Goal: Task Accomplishment & Management: Use online tool/utility

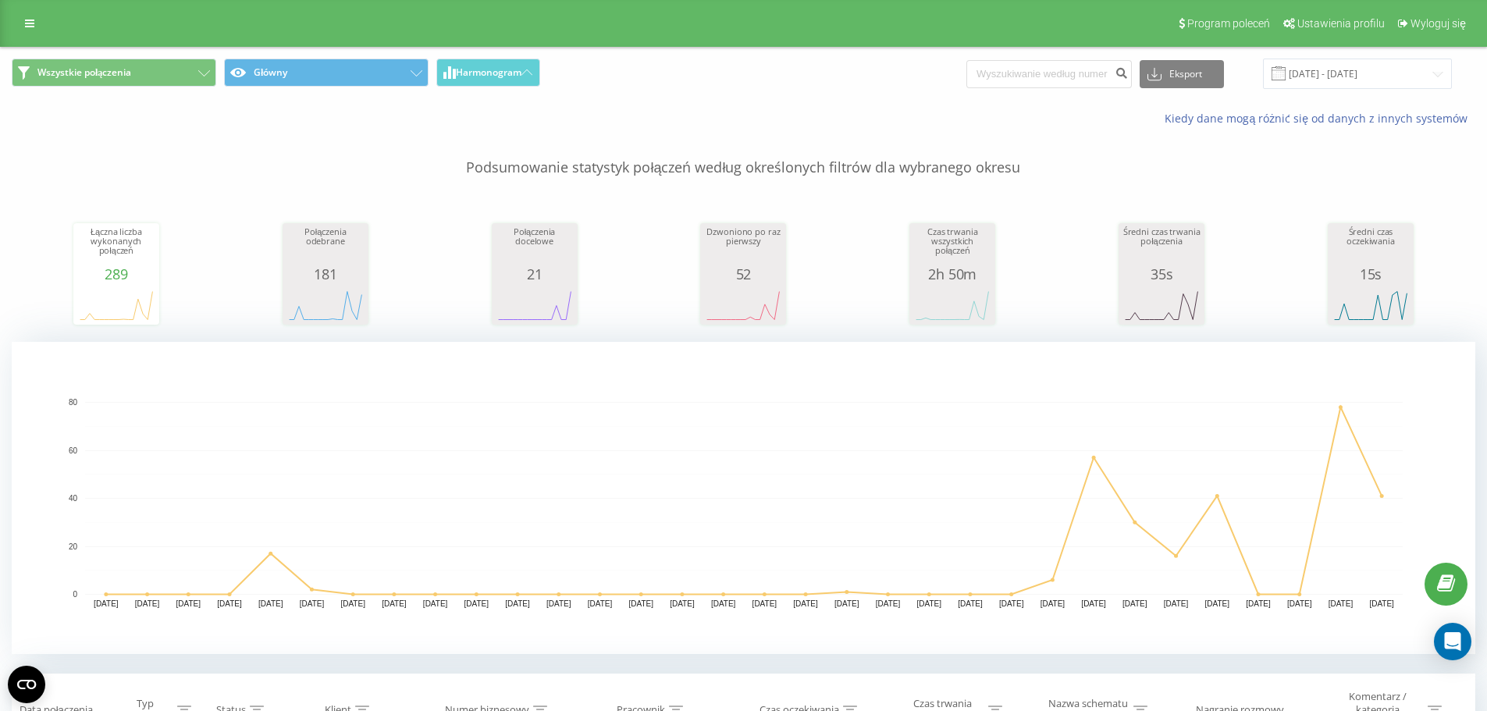
drag, startPoint x: 30, startPoint y: 20, endPoint x: 41, endPoint y: 37, distance: 19.3
click at [30, 20] on icon at bounding box center [29, 23] width 9 height 11
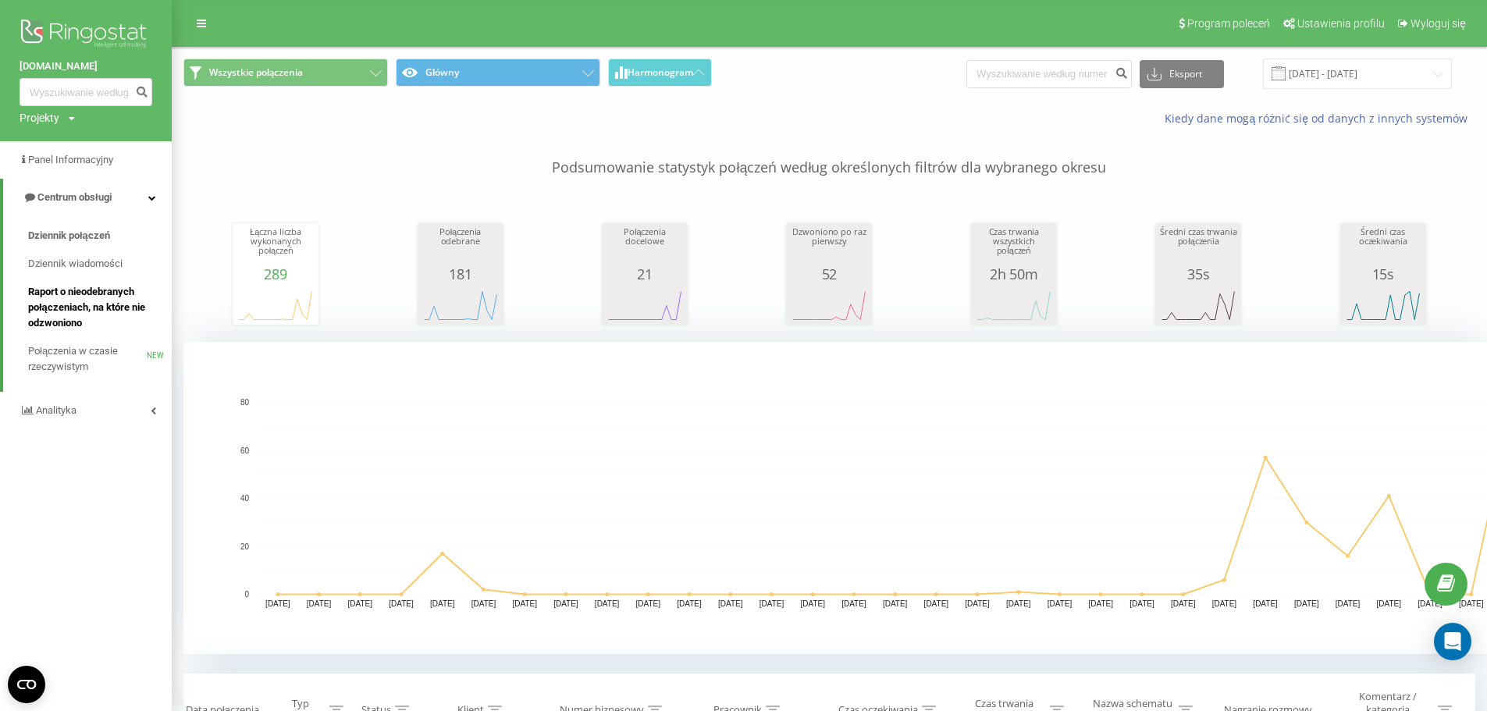
click at [77, 302] on span "Raport o nieodebranych połączeniach, na które nie odzwoniono" at bounding box center [96, 307] width 136 height 47
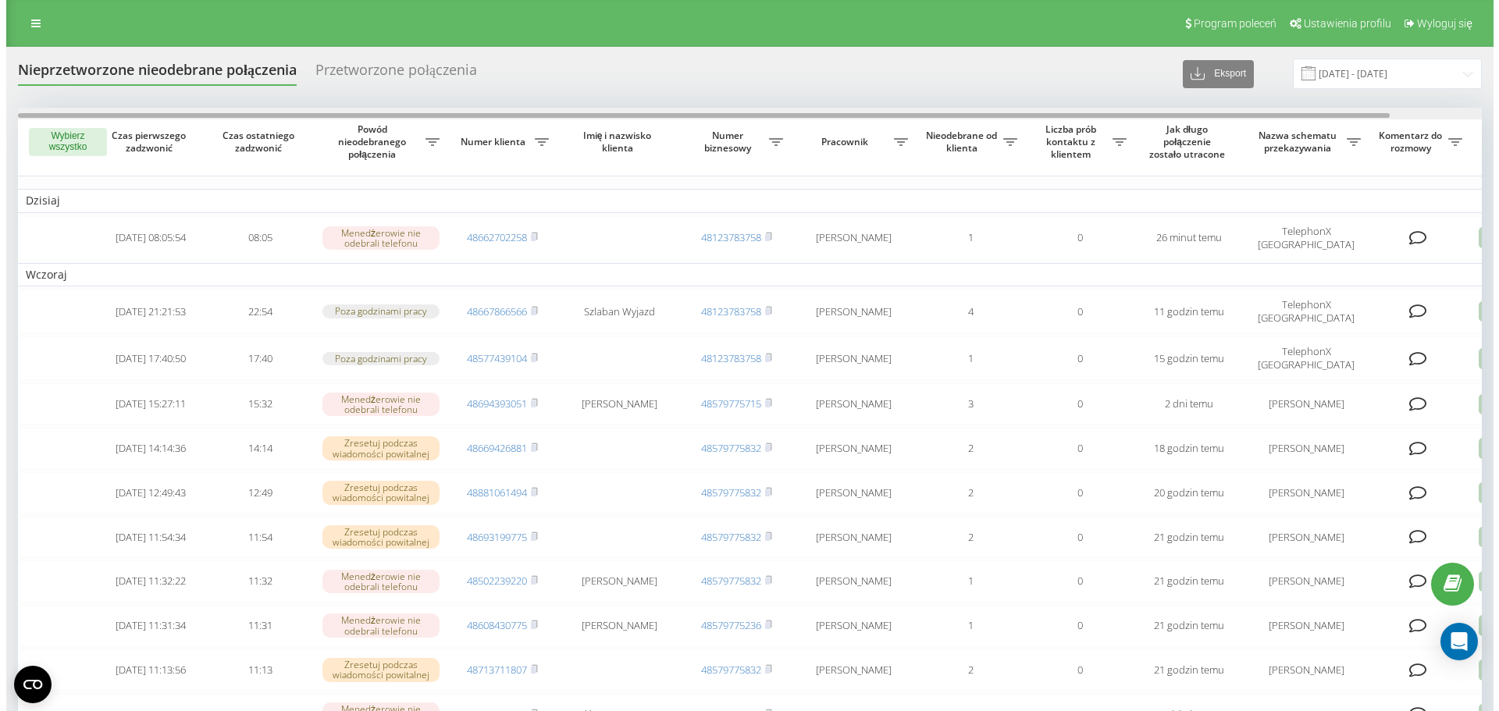
scroll to position [0, 98]
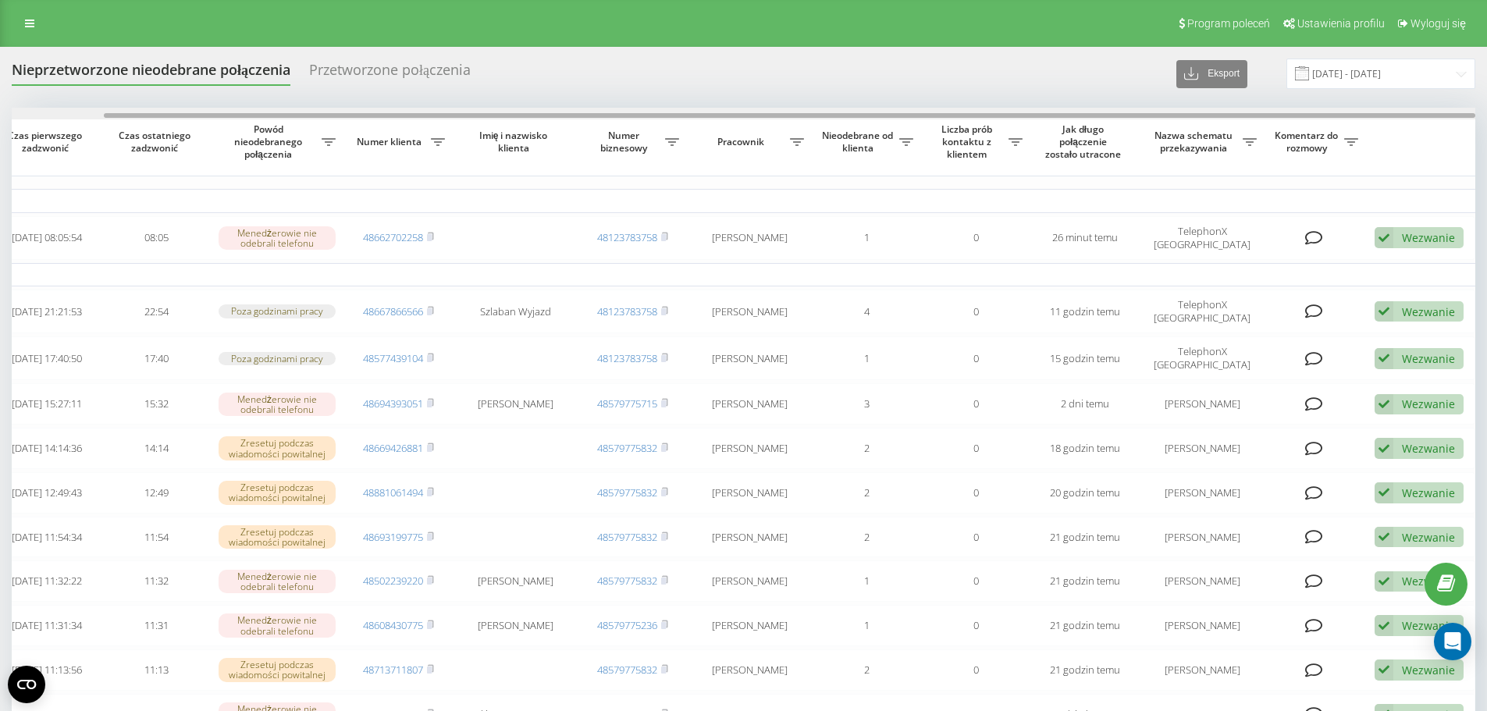
drag, startPoint x: 654, startPoint y: 112, endPoint x: 960, endPoint y: 111, distance: 306.1
click at [960, 111] on div at bounding box center [744, 114] width 1464 height 12
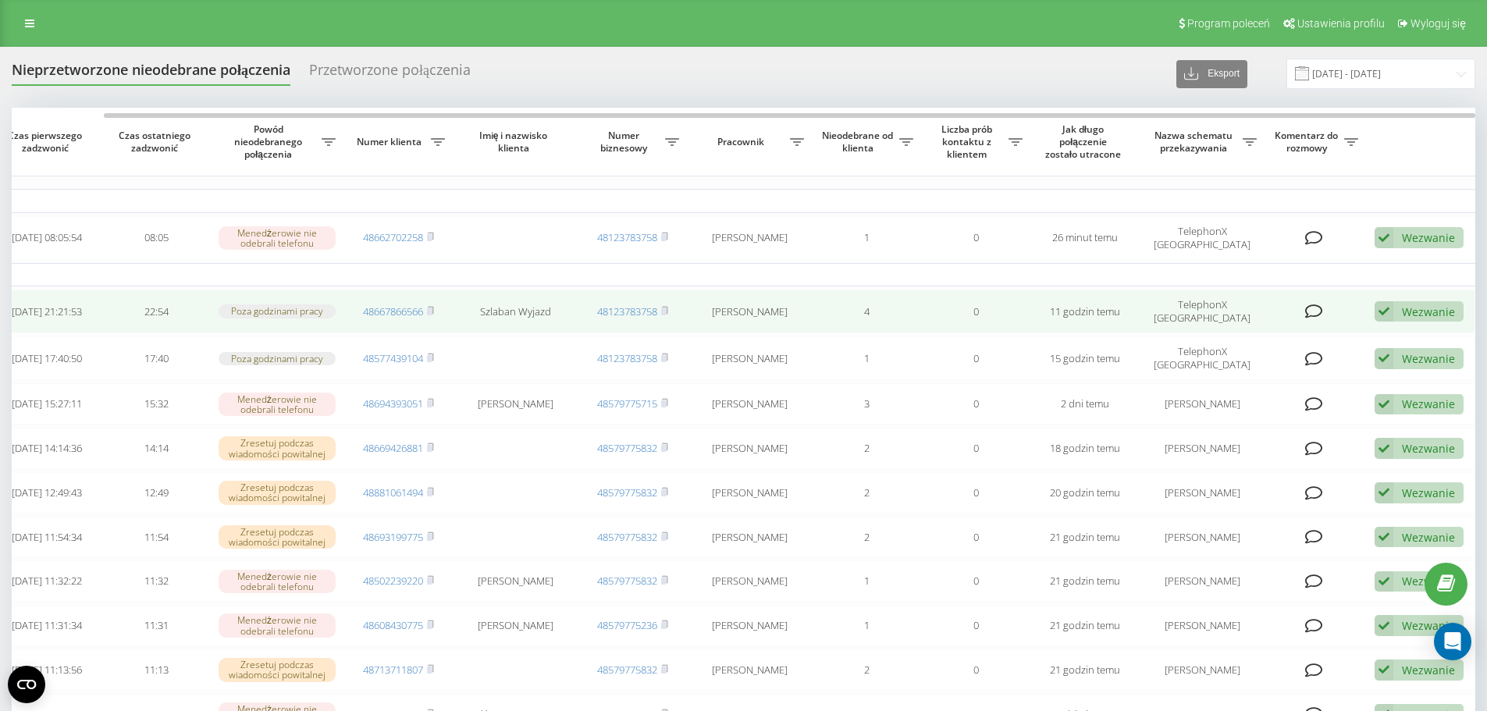
click at [1418, 314] on div "Wezwanie" at bounding box center [1428, 312] width 53 height 15
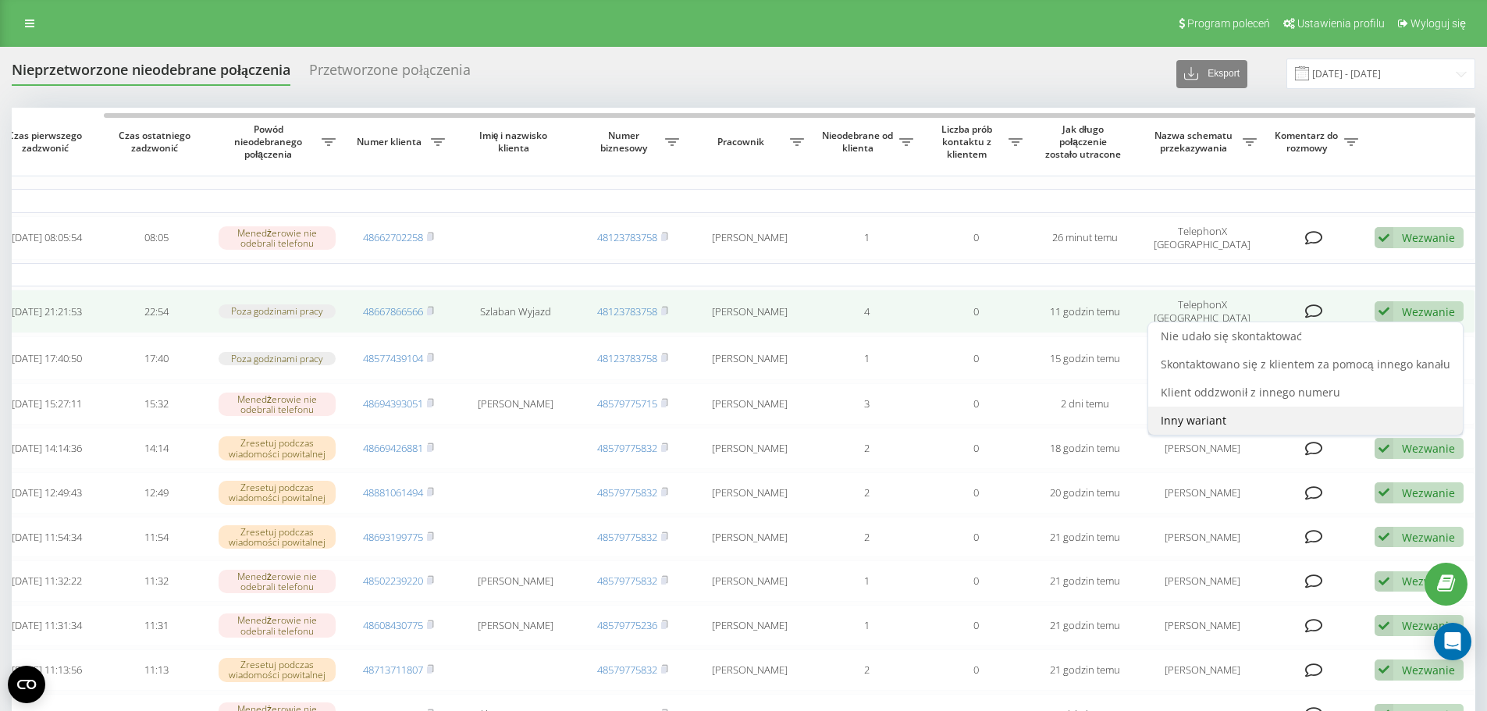
click at [1211, 413] on span "Inny wariant" at bounding box center [1194, 420] width 66 height 15
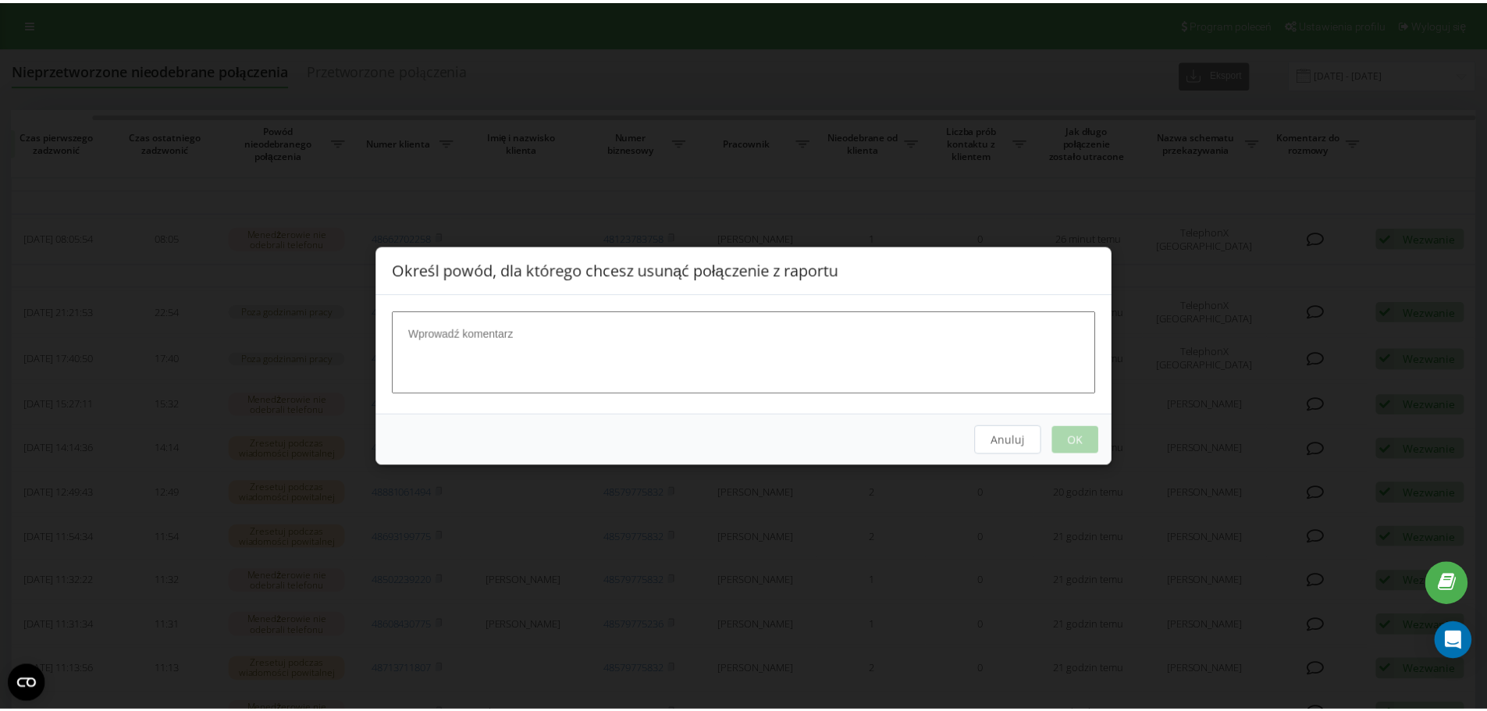
scroll to position [0, 86]
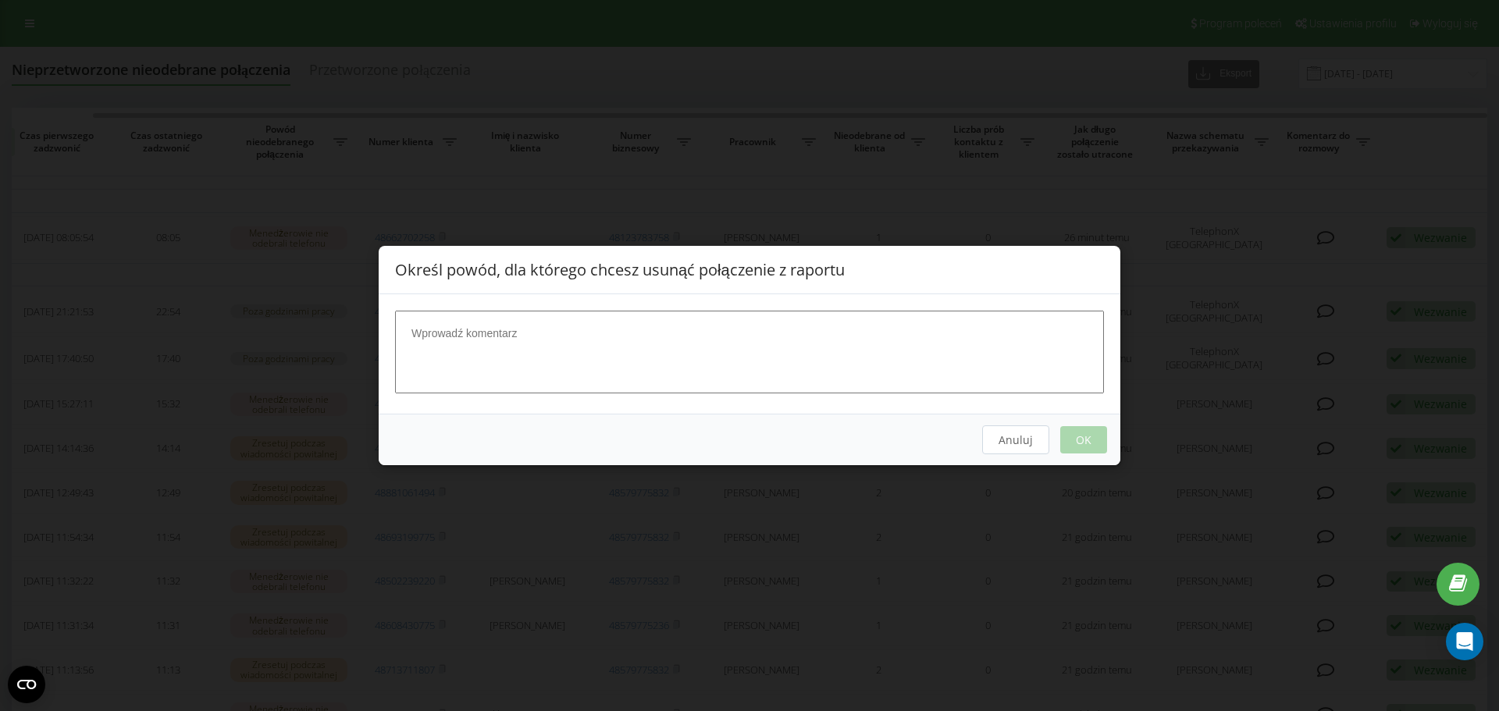
click at [644, 352] on textarea at bounding box center [749, 352] width 709 height 83
type textarea "szlaban"
click at [1083, 442] on button "OK" at bounding box center [1083, 439] width 47 height 27
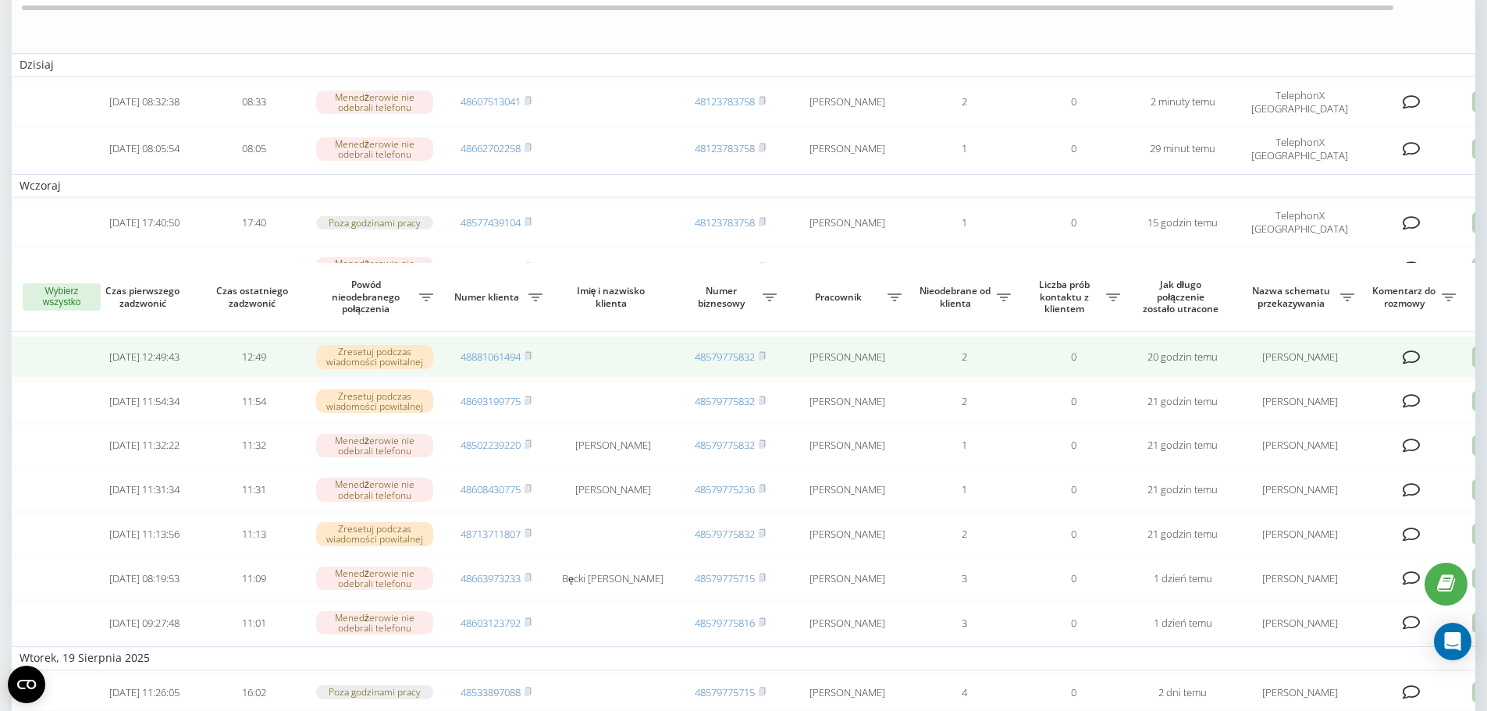
scroll to position [0, 0]
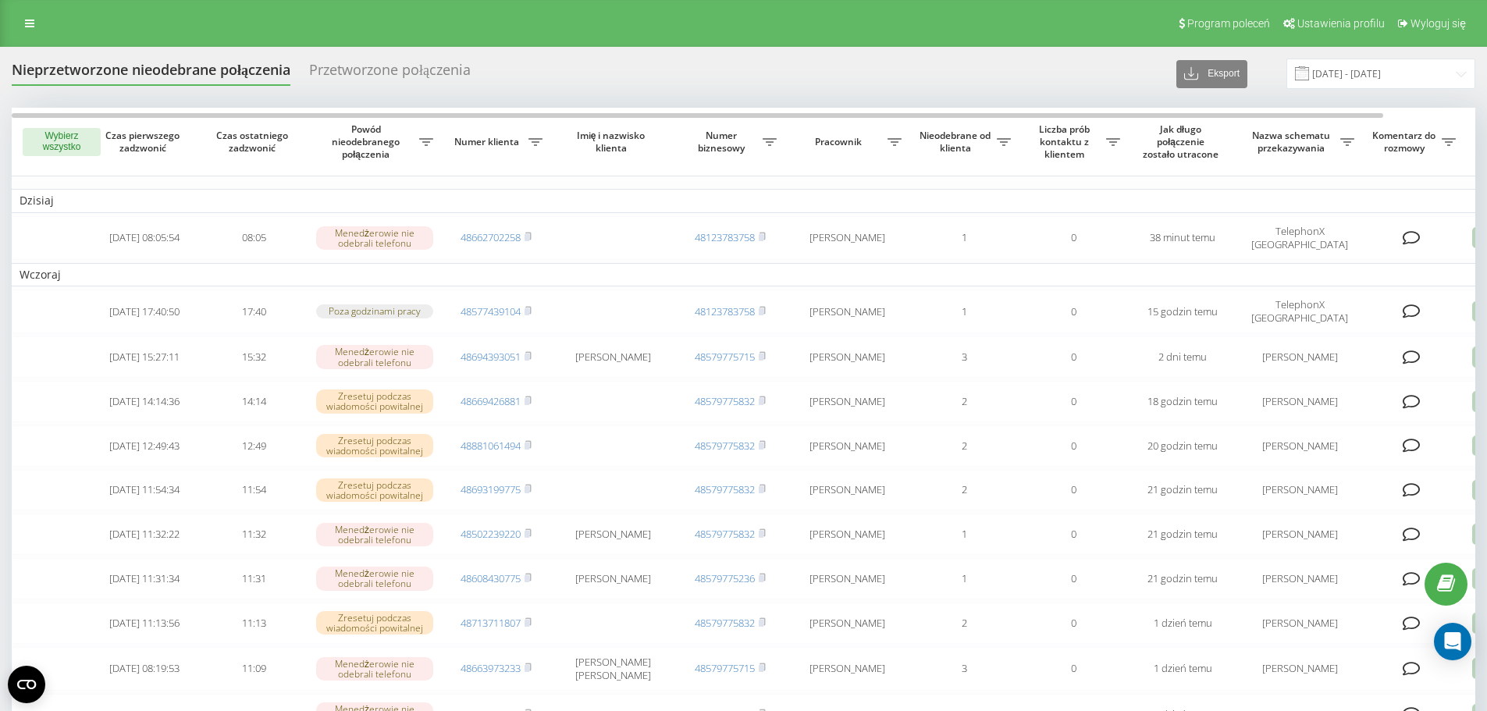
click at [22, 32] on link at bounding box center [30, 23] width 28 height 22
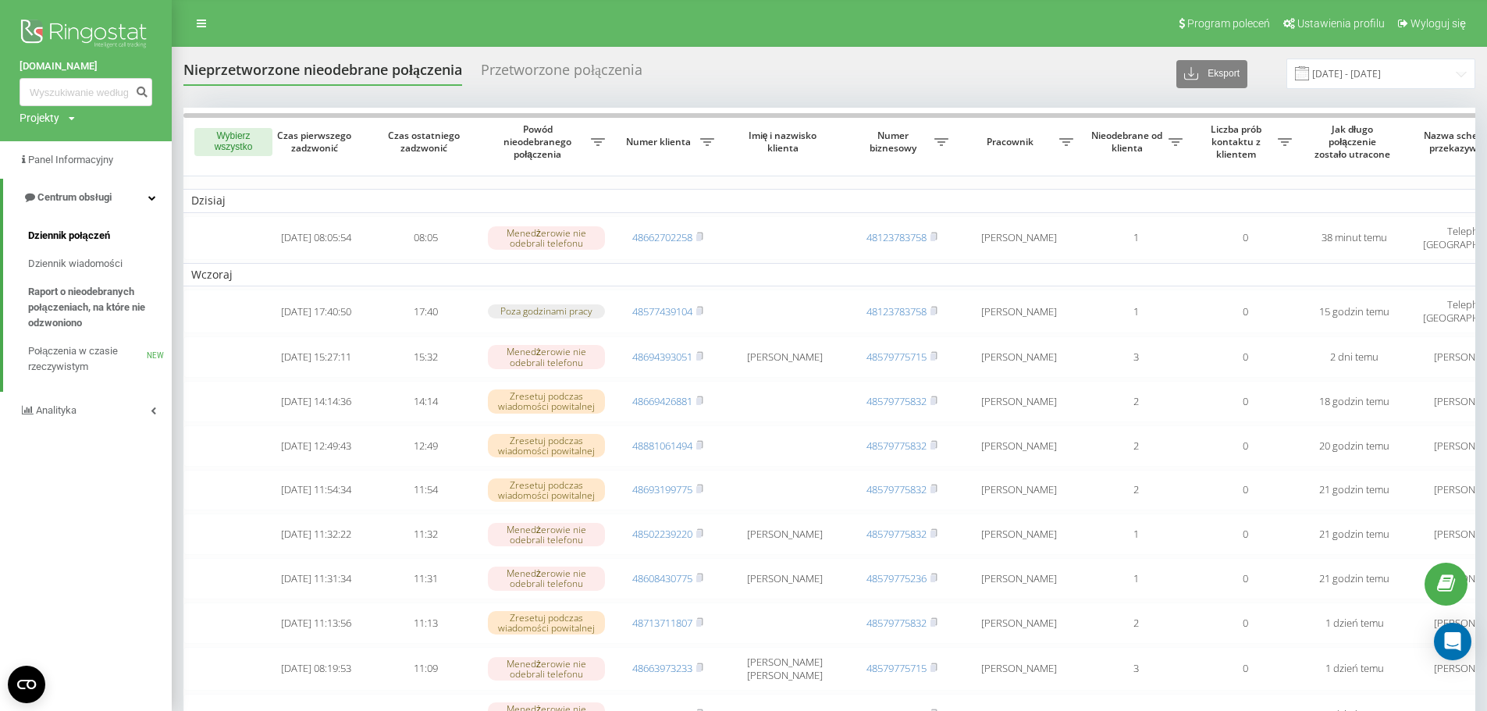
click at [88, 236] on span "Dziennik połączeń" at bounding box center [69, 236] width 82 height 16
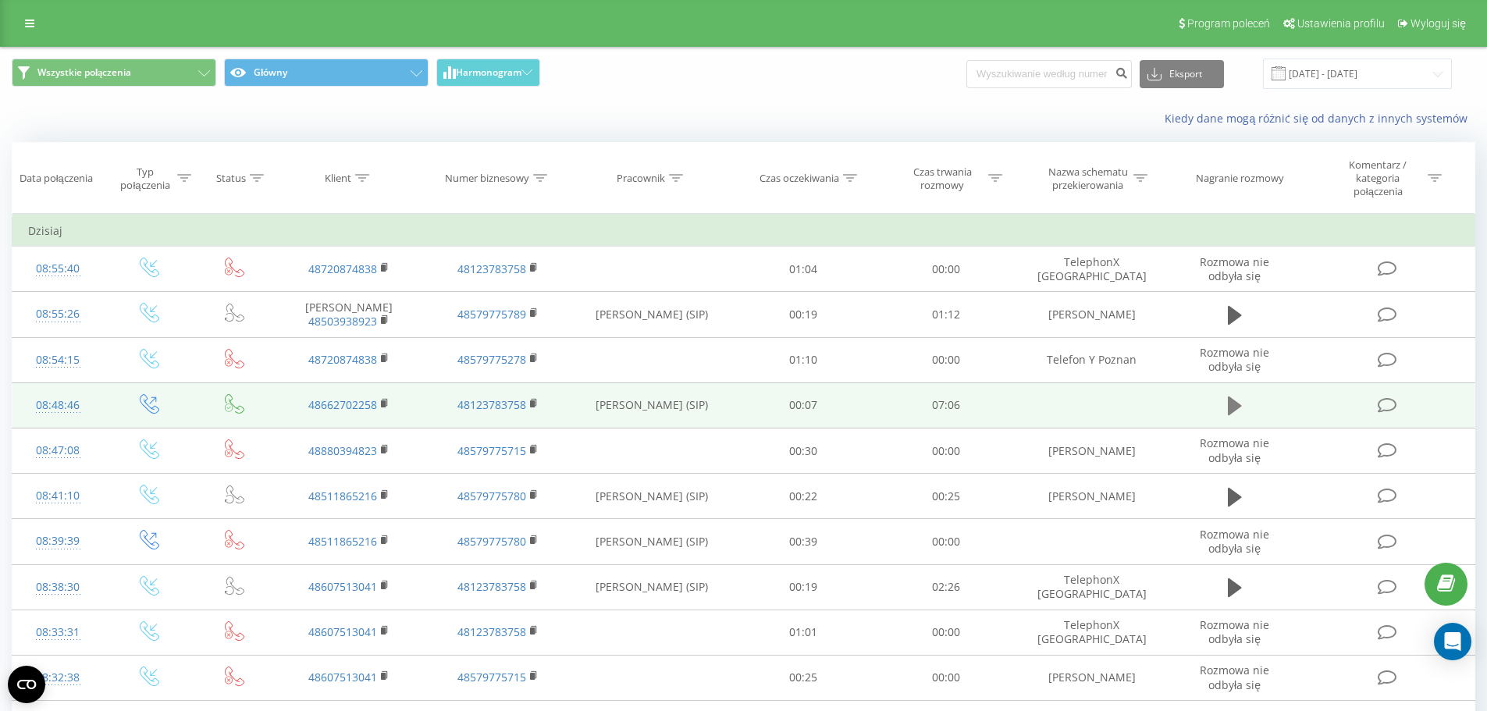
click at [1232, 401] on icon at bounding box center [1235, 406] width 14 height 19
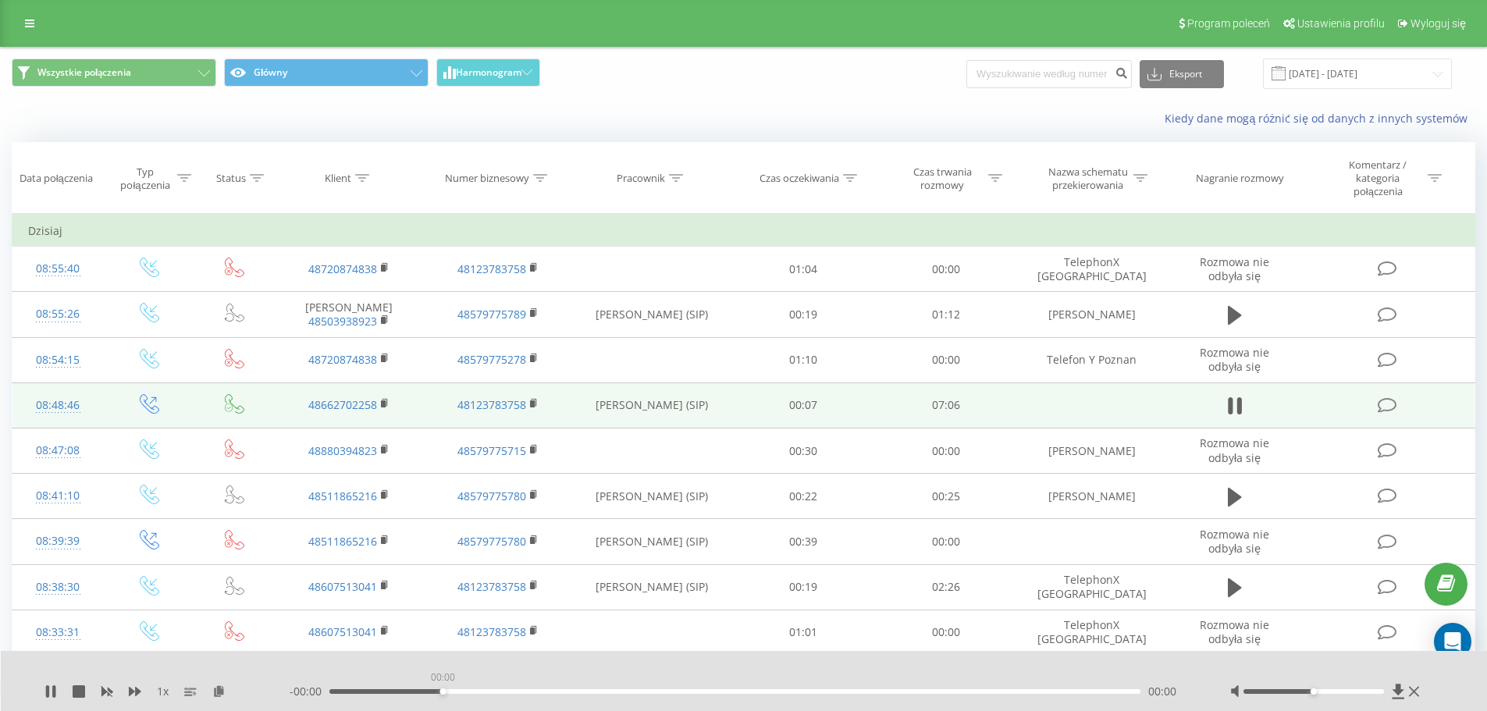
click at [439, 692] on div "00:00" at bounding box center [736, 691] width 812 height 5
click at [358, 689] on div "00:04" at bounding box center [736, 691] width 812 height 5
click at [348, 690] on div "00:18" at bounding box center [736, 691] width 812 height 5
click at [479, 694] on div "- 05:58 01:07 01:07" at bounding box center [741, 692] width 902 height 16
click at [479, 693] on div "01:19" at bounding box center [736, 691] width 812 height 5
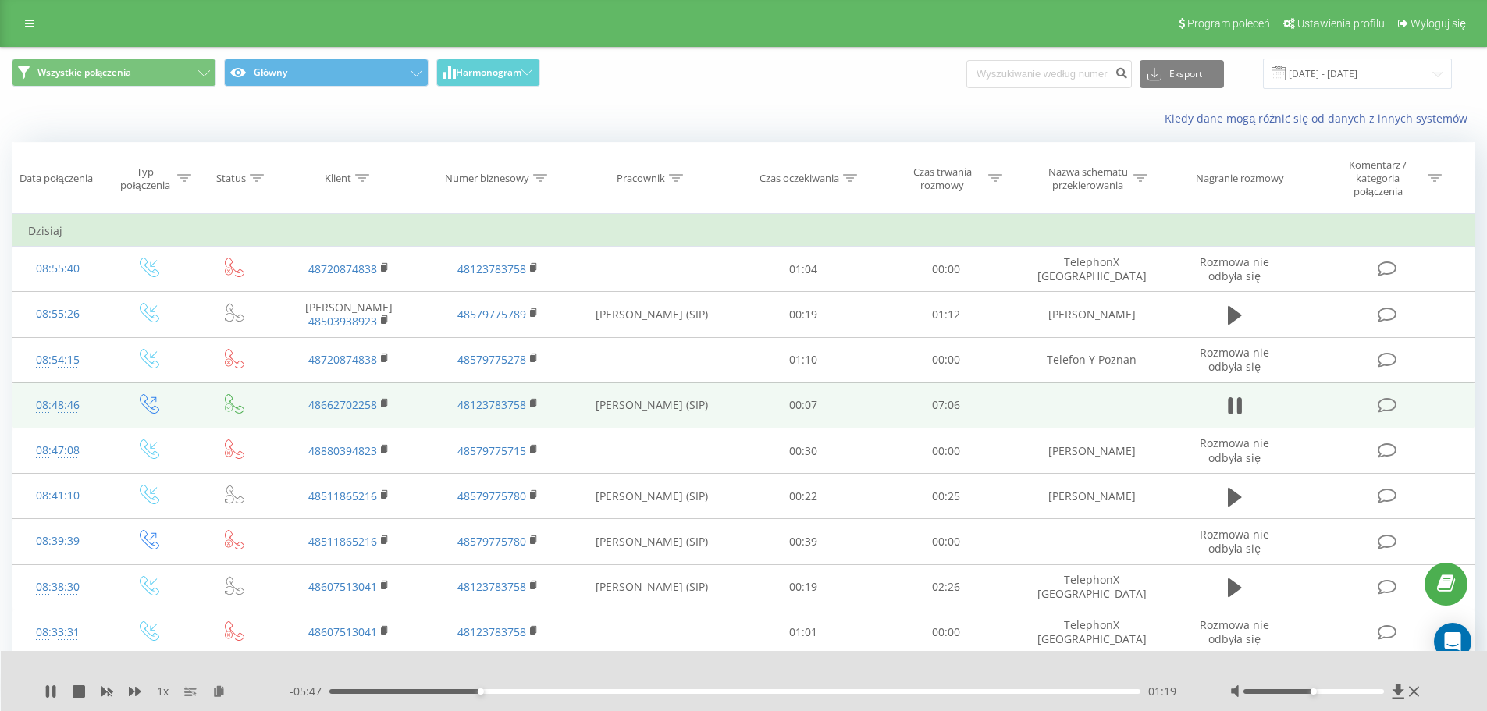
click at [513, 692] on div "01:19" at bounding box center [736, 691] width 812 height 5
click at [524, 692] on div "01:42" at bounding box center [736, 691] width 812 height 5
click at [575, 692] on div "01:44" at bounding box center [736, 691] width 812 height 5
click at [557, 691] on div "02:11" at bounding box center [736, 691] width 812 height 5
click at [618, 691] on div "02:31" at bounding box center [736, 691] width 812 height 5
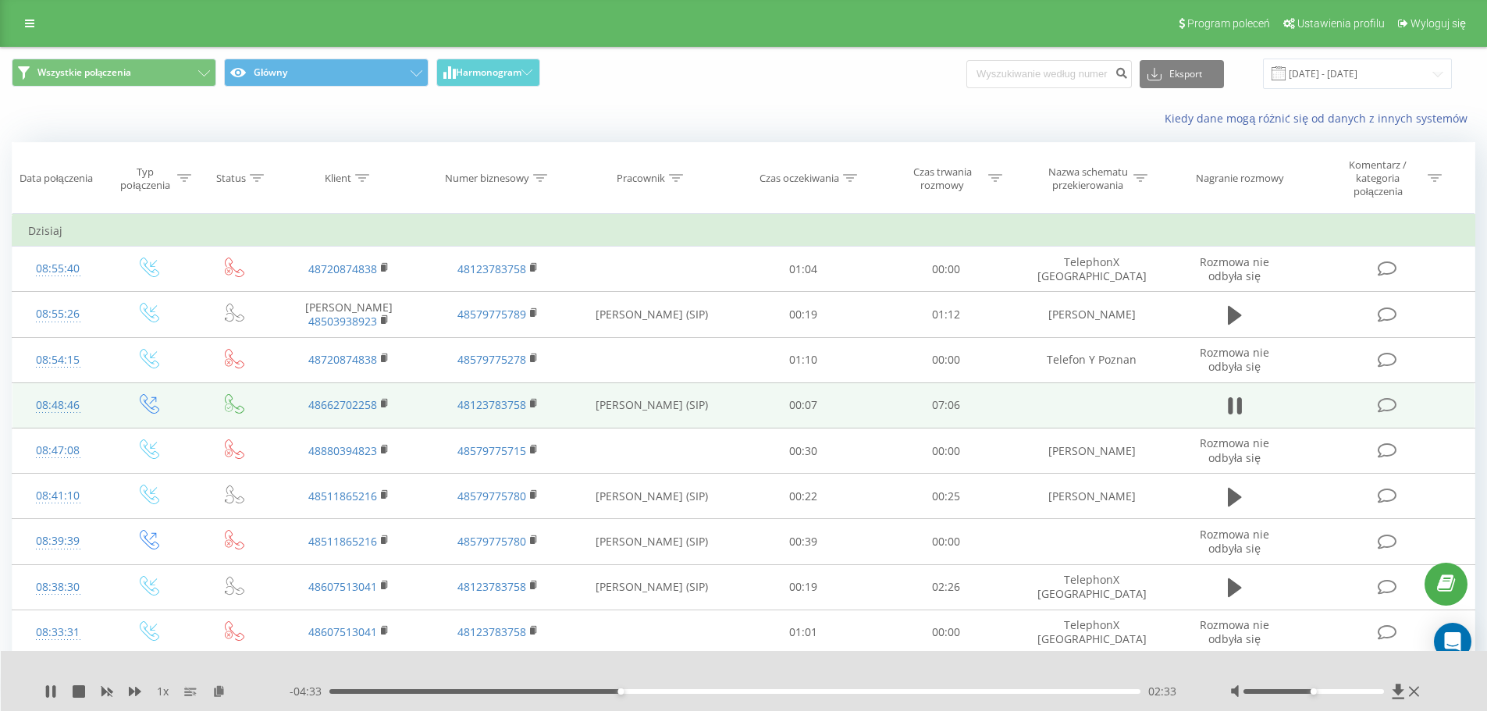
click at [661, 689] on div "02:33" at bounding box center [736, 691] width 812 height 5
click at [873, 689] on div "04:46" at bounding box center [736, 691] width 812 height 5
click at [944, 689] on div "- 02:16 04:50 04:50" at bounding box center [741, 692] width 902 height 16
click at [932, 690] on div "04:50" at bounding box center [736, 691] width 812 height 5
click at [957, 691] on div "05:17" at bounding box center [736, 691] width 812 height 5
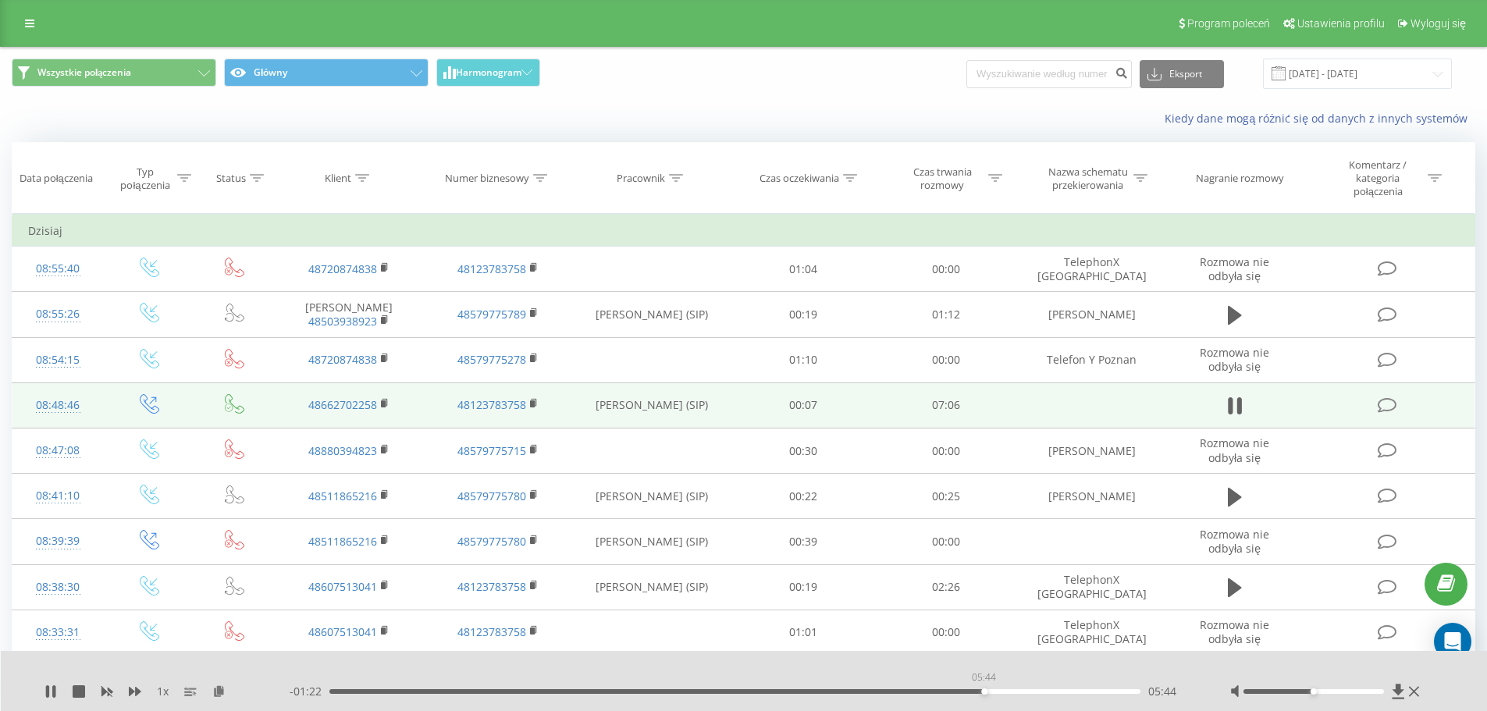
click at [984, 692] on div "05:44" at bounding box center [736, 691] width 812 height 5
drag, startPoint x: 1314, startPoint y: 692, endPoint x: 1288, endPoint y: 679, distance: 29.0
click at [1421, 689] on div at bounding box center [1328, 692] width 194 height 16
click at [1057, 689] on div "05:49" at bounding box center [736, 691] width 812 height 5
click at [1083, 693] on div "06:25" at bounding box center [736, 691] width 812 height 5
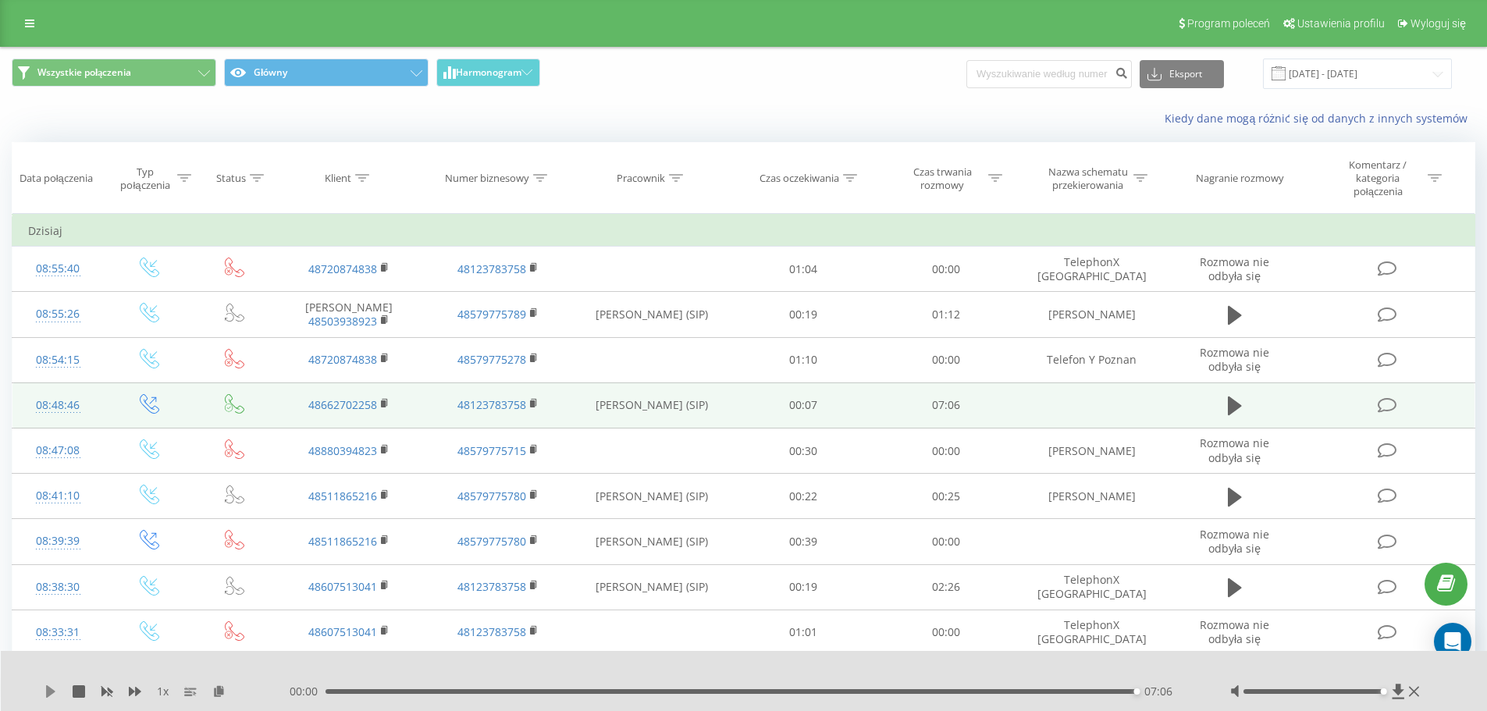
click at [46, 693] on icon at bounding box center [51, 692] width 12 height 12
click at [1228, 407] on icon at bounding box center [1235, 406] width 14 height 19
click at [401, 691] on div "07:06" at bounding box center [732, 691] width 812 height 5
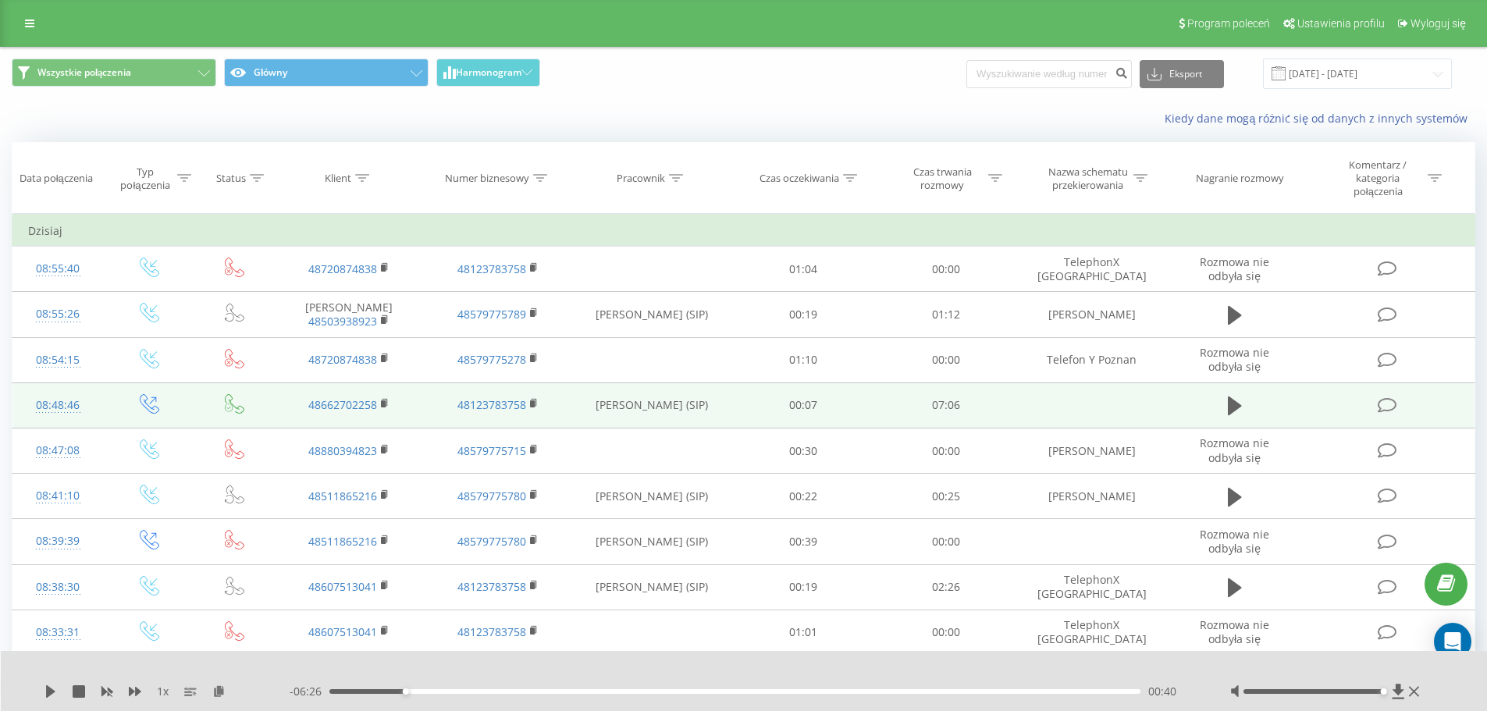
click at [43, 693] on div "1 x - 06:26 00:40 00:40" at bounding box center [744, 681] width 1487 height 60
click at [53, 693] on icon at bounding box center [50, 692] width 9 height 12
click at [444, 692] on div "01:00" at bounding box center [736, 691] width 812 height 5
click at [511, 693] on div "01:02" at bounding box center [736, 691] width 812 height 5
click at [554, 693] on div "01:36" at bounding box center [736, 691] width 812 height 5
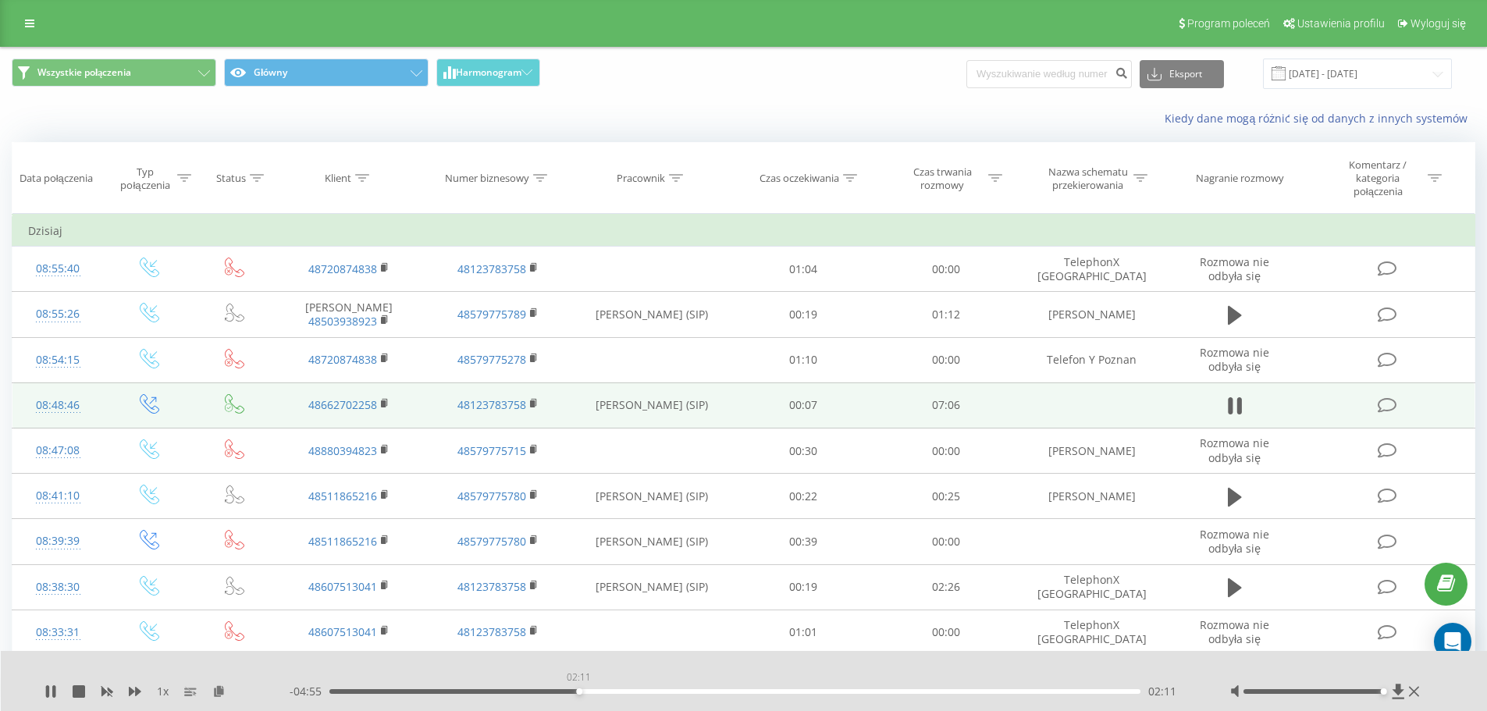
click at [579, 693] on div "02:11" at bounding box center [736, 691] width 812 height 5
click at [601, 693] on div "02:23" at bounding box center [736, 691] width 812 height 5
click at [629, 689] on div "02:24" at bounding box center [736, 691] width 812 height 5
click at [649, 690] on div "02:48" at bounding box center [736, 691] width 812 height 5
click at [34, 23] on icon at bounding box center [29, 23] width 9 height 11
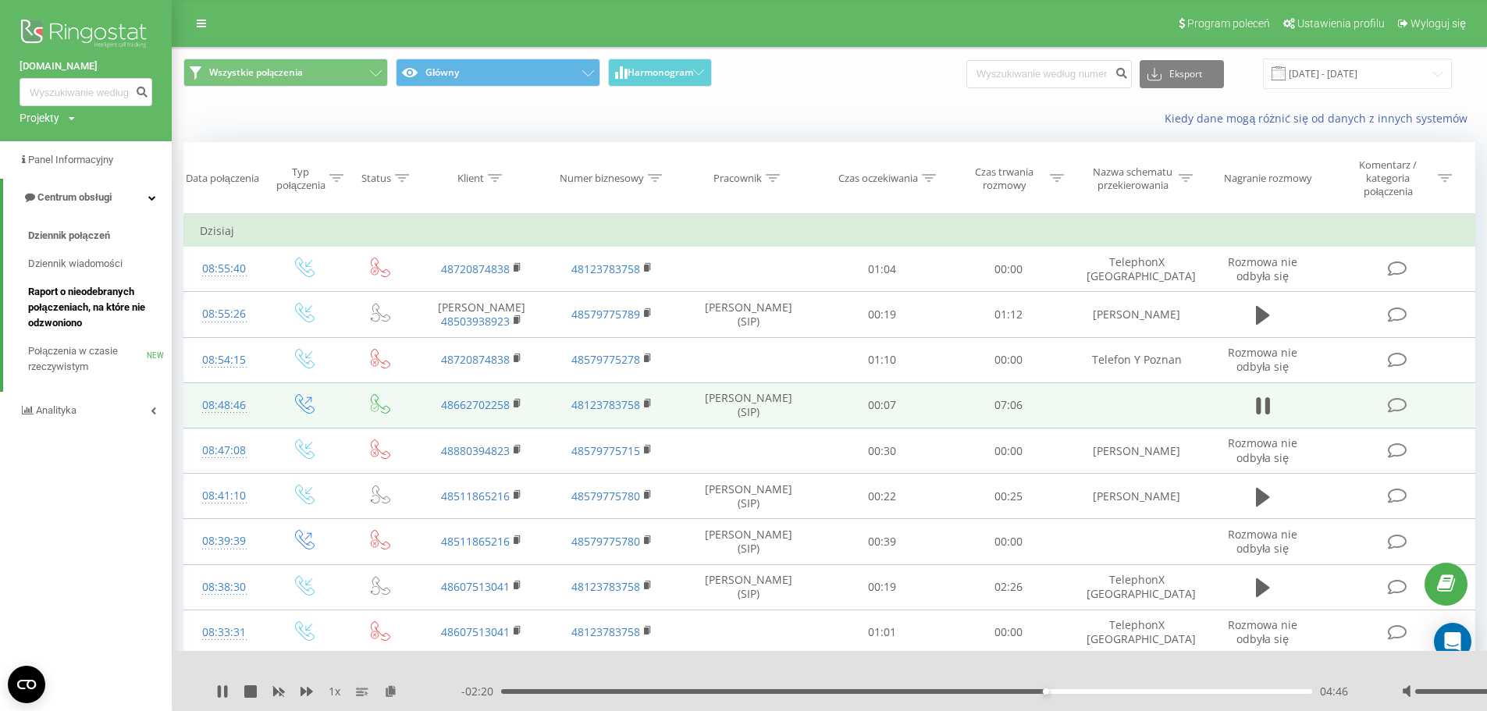
click at [111, 294] on span "Raport o nieodebranych połączeniach, na które nie odzwoniono" at bounding box center [96, 307] width 136 height 47
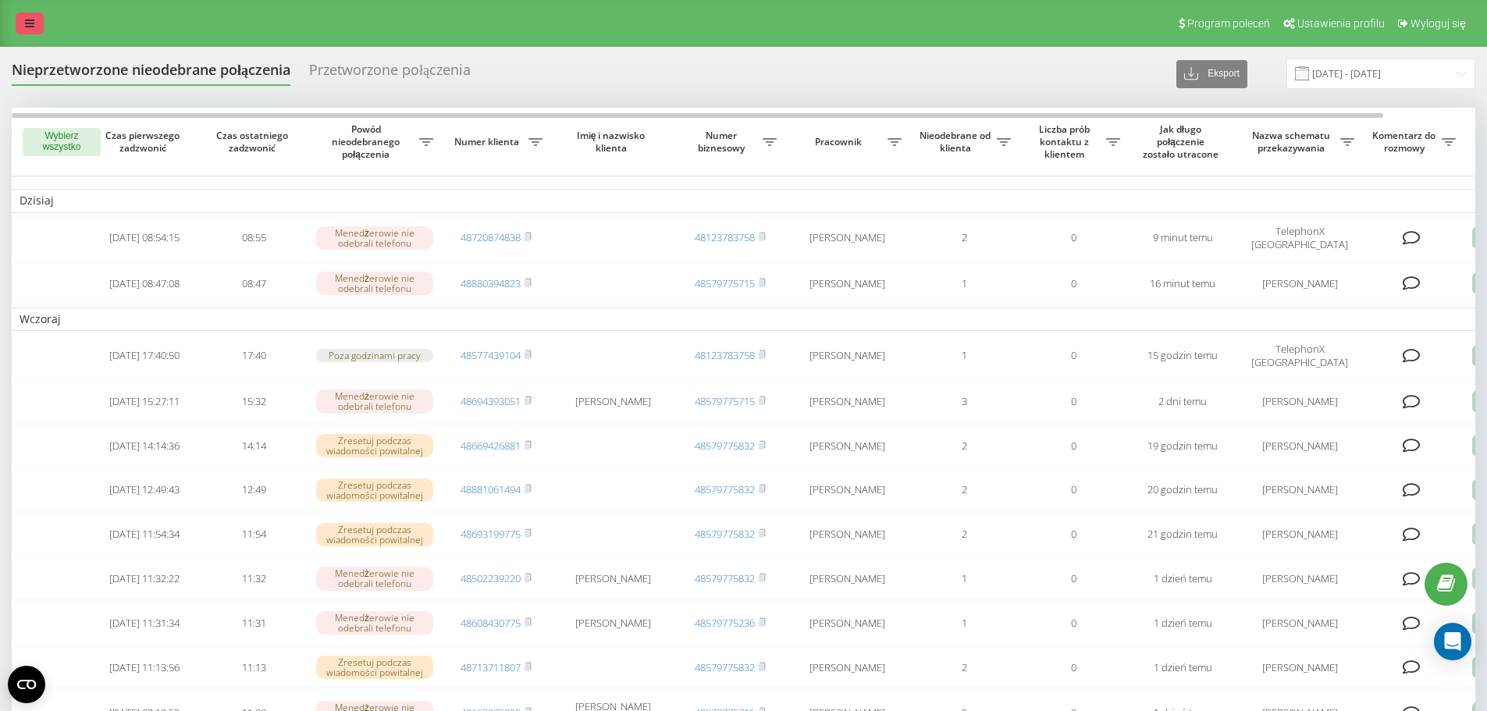
click at [43, 25] on link at bounding box center [30, 23] width 28 height 22
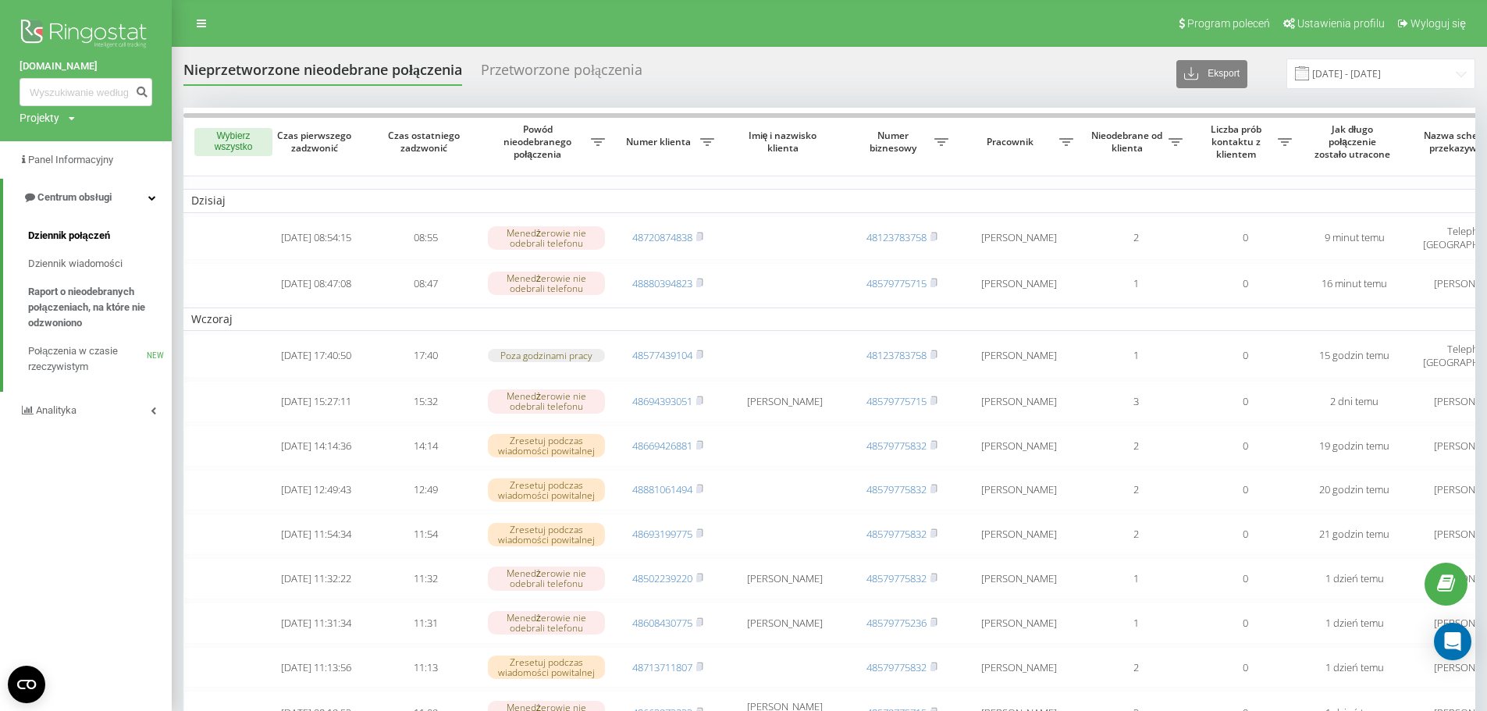
click at [90, 228] on link "Dziennik połączeń" at bounding box center [100, 236] width 144 height 28
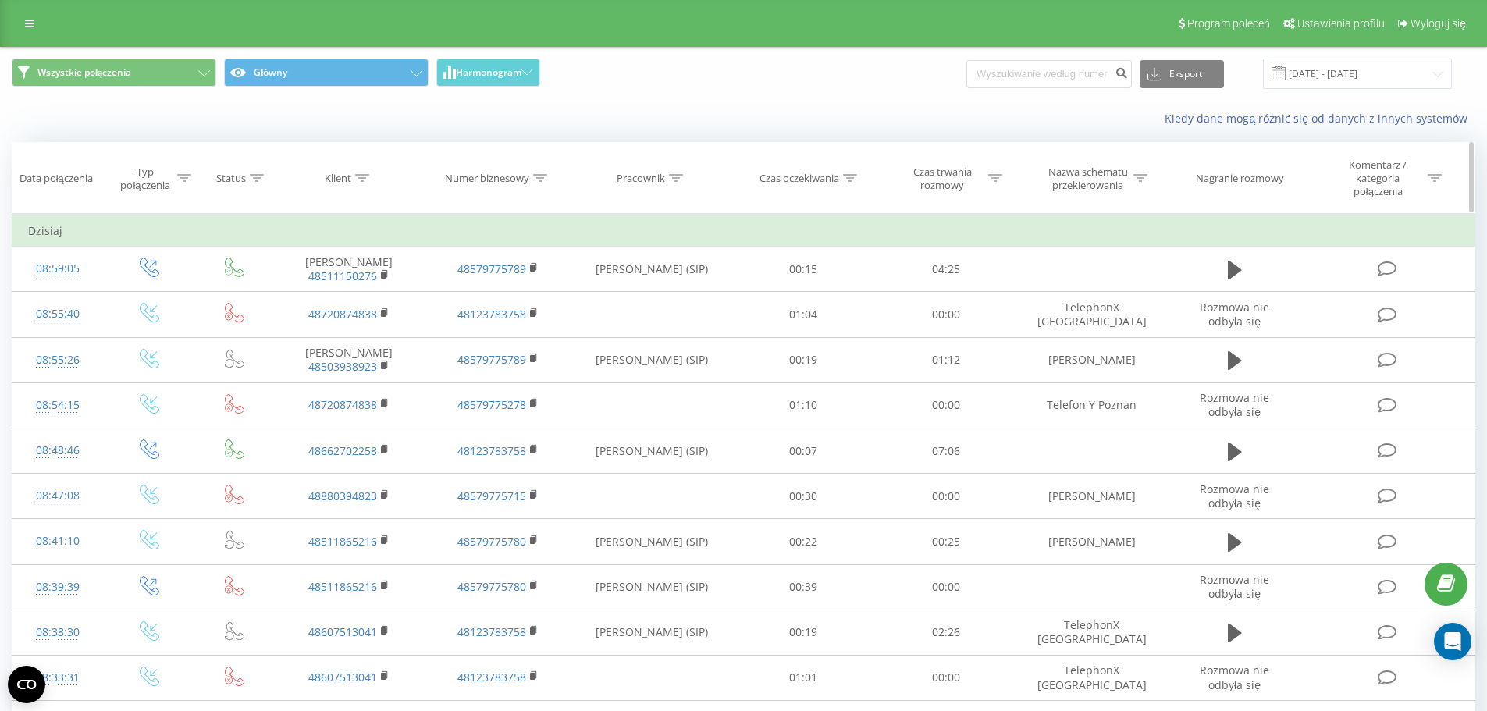
click at [362, 181] on icon at bounding box center [362, 178] width 14 height 8
click at [344, 300] on input "text" at bounding box center [349, 296] width 137 height 27
paste input "720874838"
type input "720874838"
click button "OK" at bounding box center [382, 329] width 66 height 20
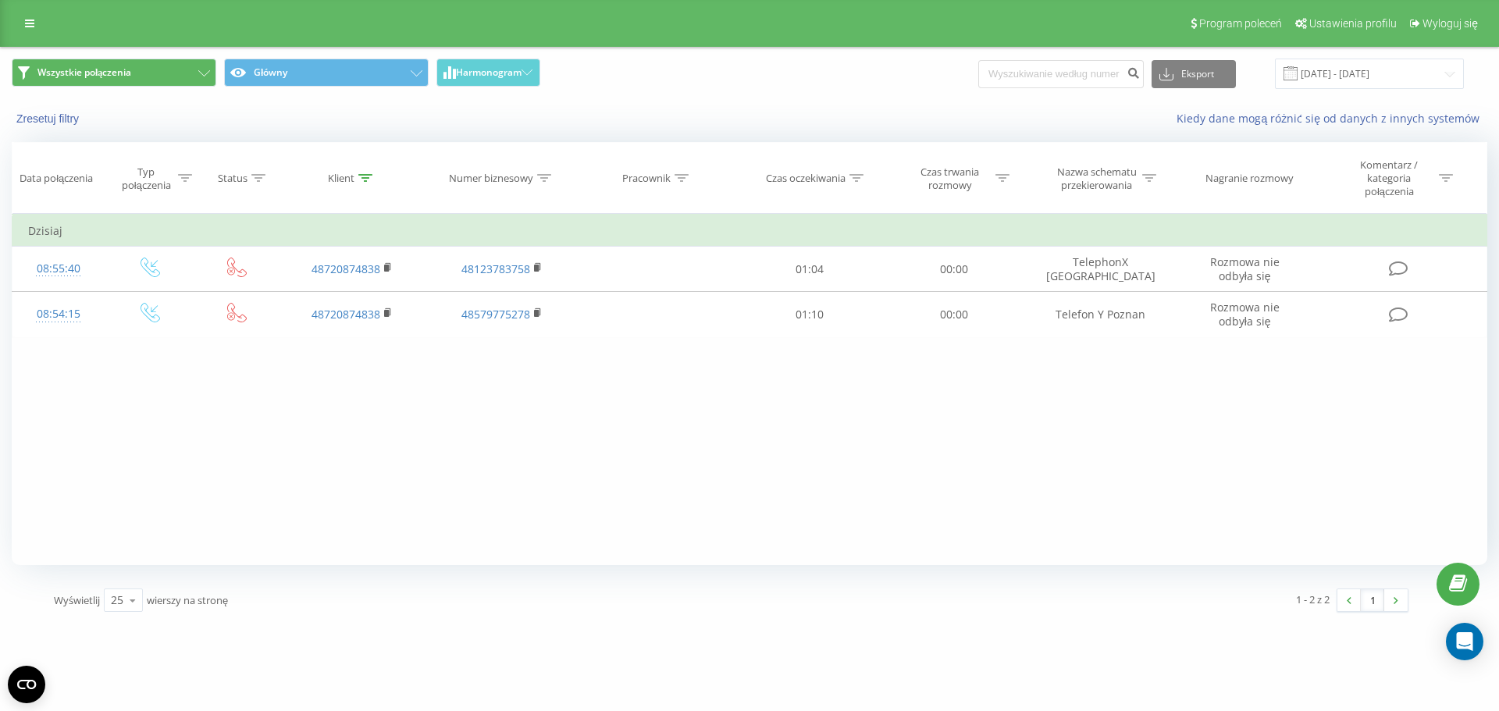
drag, startPoint x: 37, startPoint y: 27, endPoint x: 70, endPoint y: 74, distance: 58.3
click at [37, 27] on link at bounding box center [30, 23] width 28 height 22
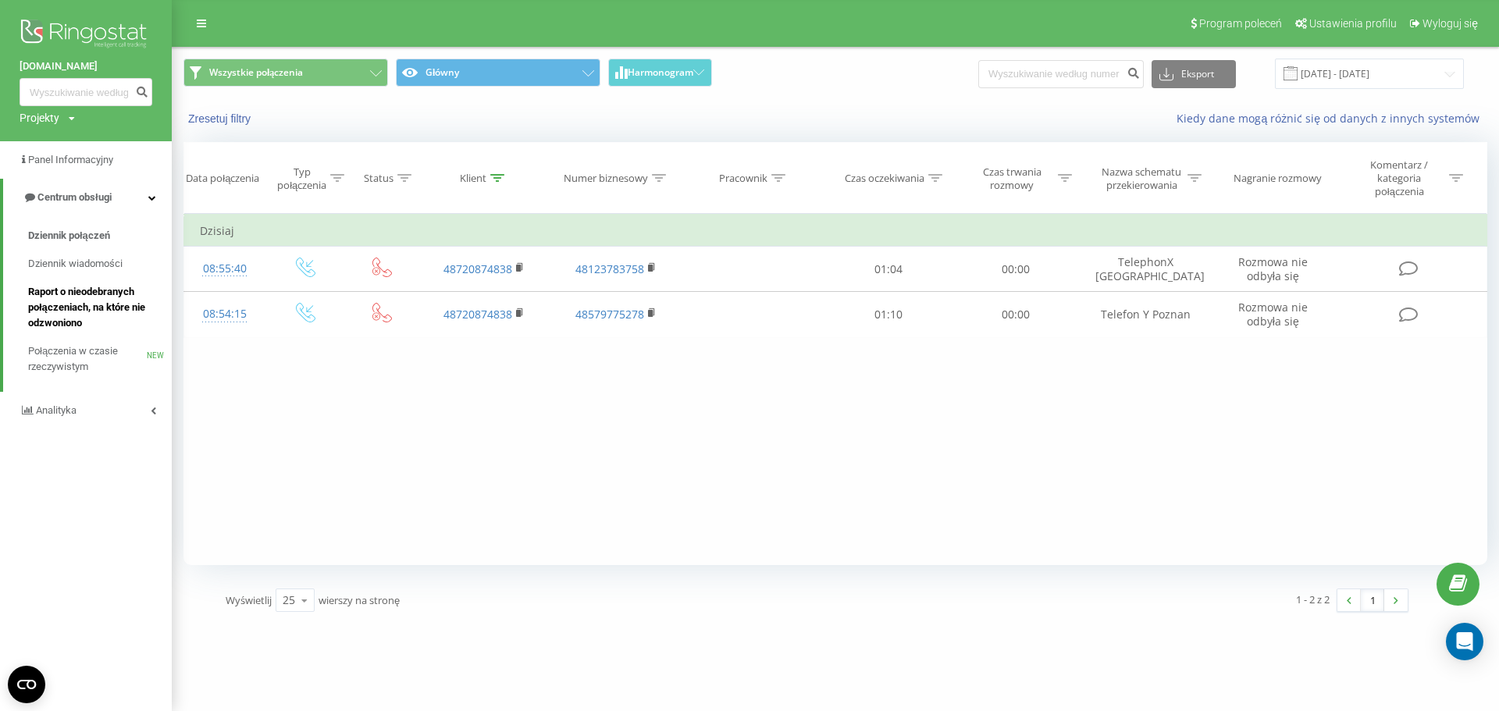
click at [91, 293] on span "Raport o nieodebranych połączeniach, na które nie odzwoniono" at bounding box center [96, 307] width 136 height 47
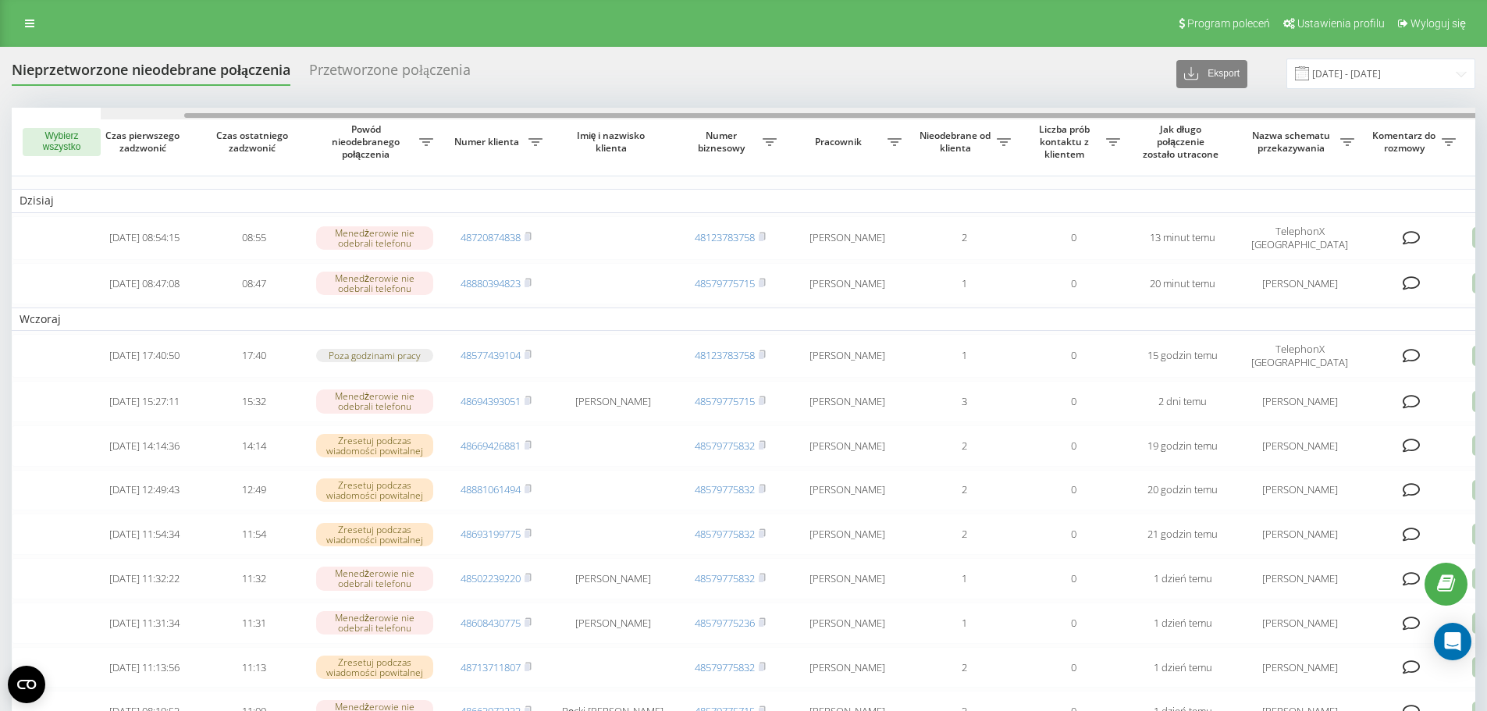
scroll to position [0, 98]
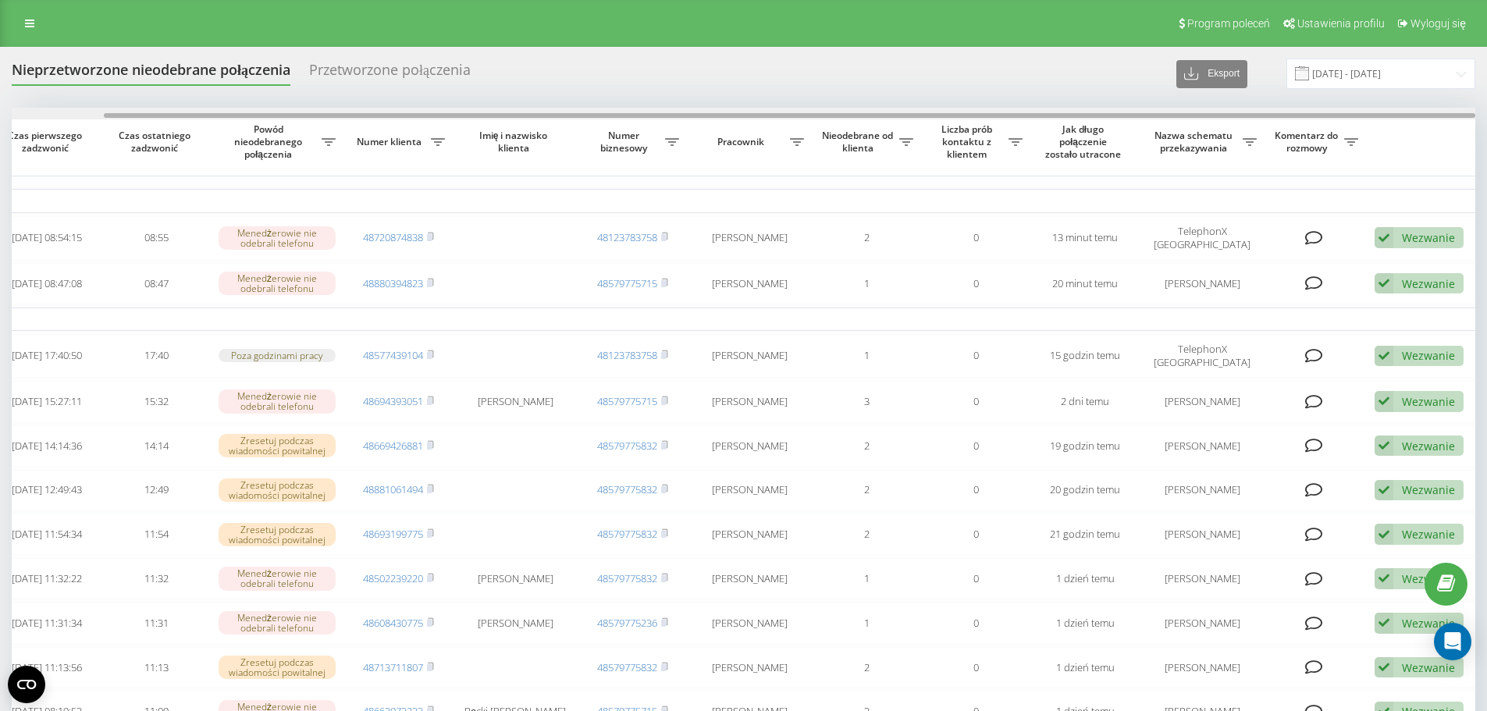
drag, startPoint x: 873, startPoint y: 113, endPoint x: 1332, endPoint y: 119, distance: 459.2
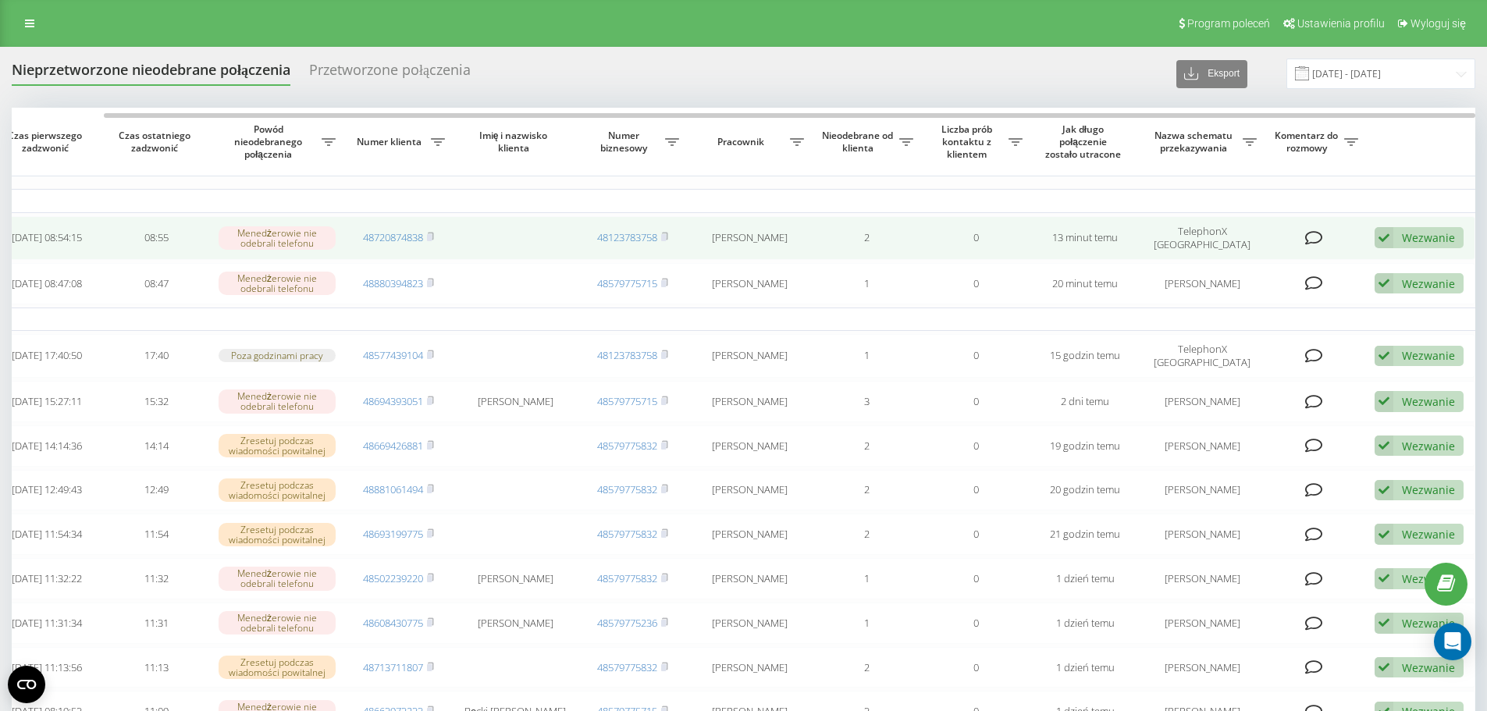
click at [1389, 238] on icon at bounding box center [1384, 237] width 19 height 21
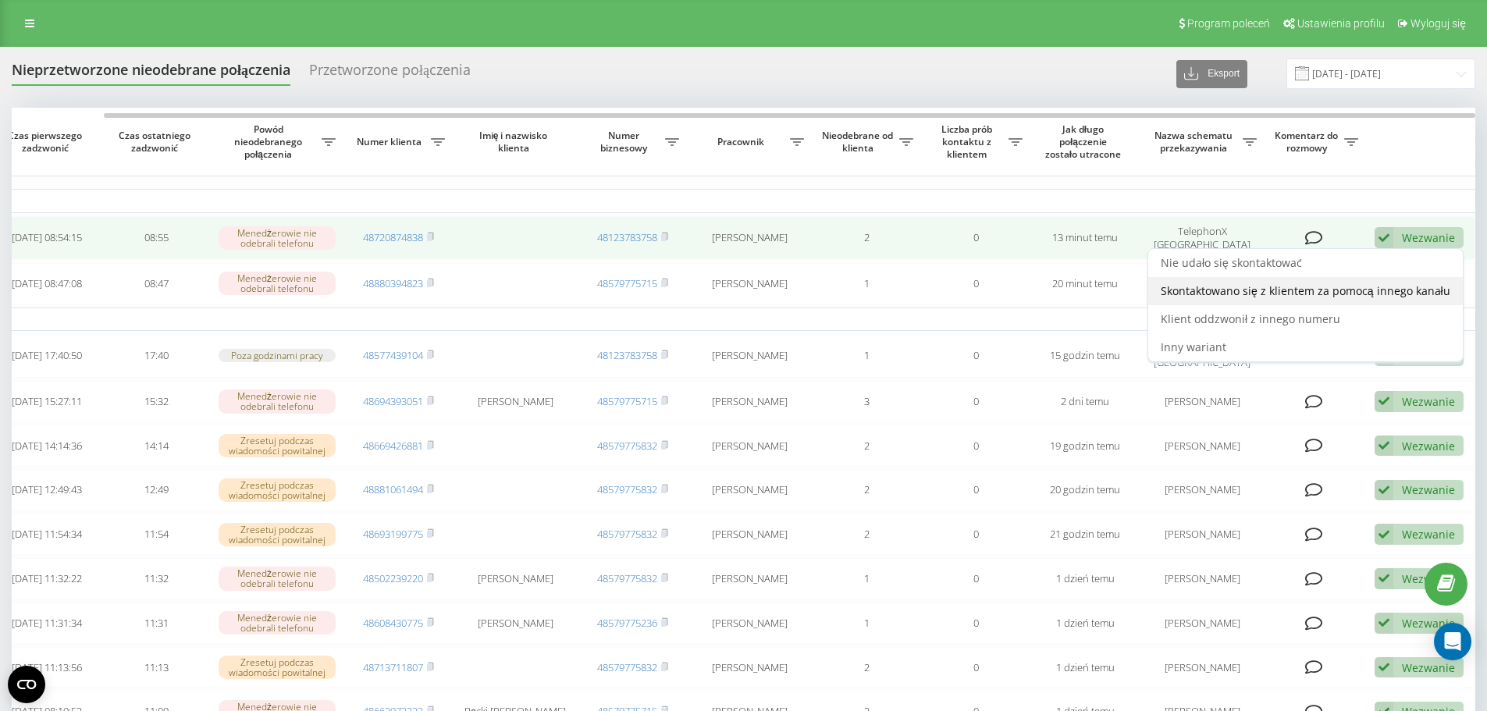
click at [1277, 286] on span "Skontaktowano się z klientem za pomocą innego kanału" at bounding box center [1306, 290] width 290 height 15
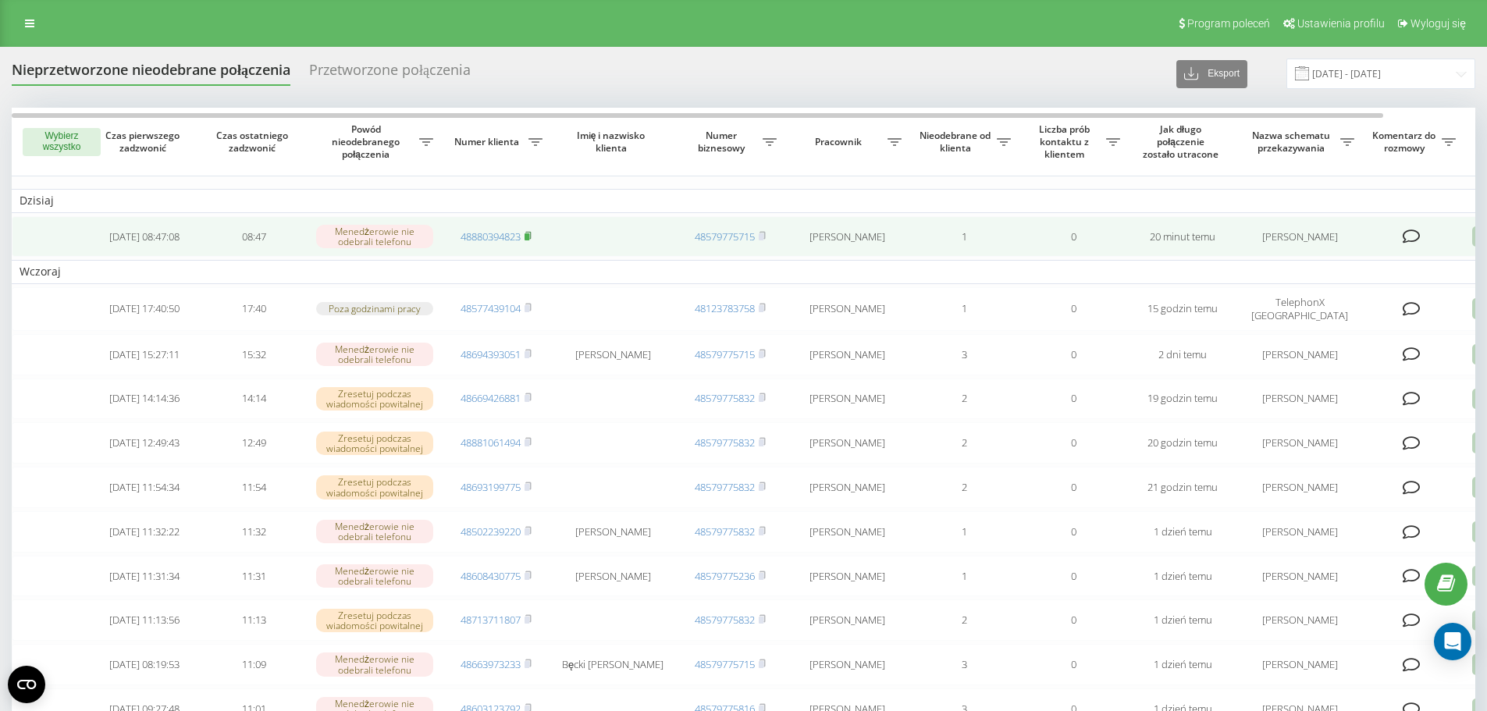
click at [531, 234] on icon at bounding box center [528, 235] width 7 height 9
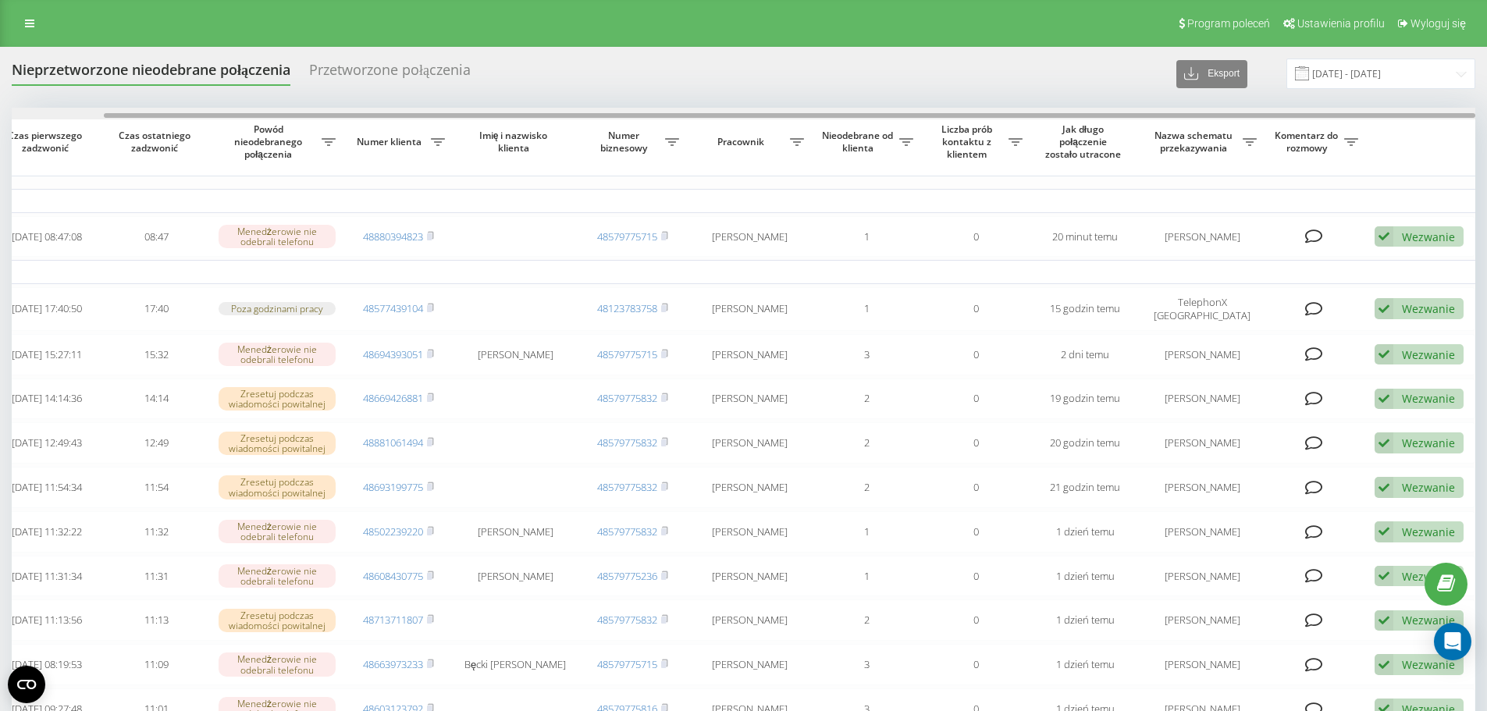
drag, startPoint x: 777, startPoint y: 115, endPoint x: 1145, endPoint y: 114, distance: 368.5
click at [1145, 114] on div at bounding box center [790, 115] width 1372 height 5
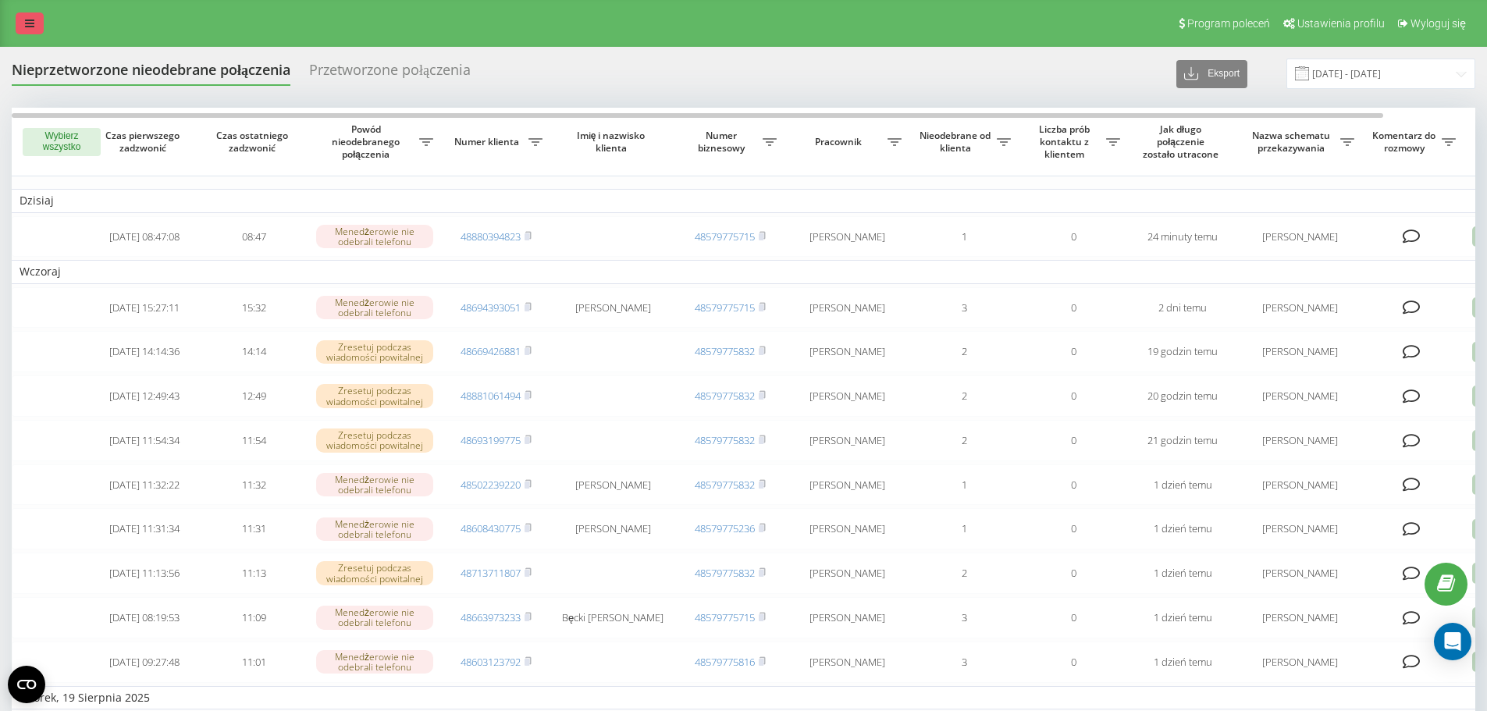
click at [35, 16] on link at bounding box center [30, 23] width 28 height 22
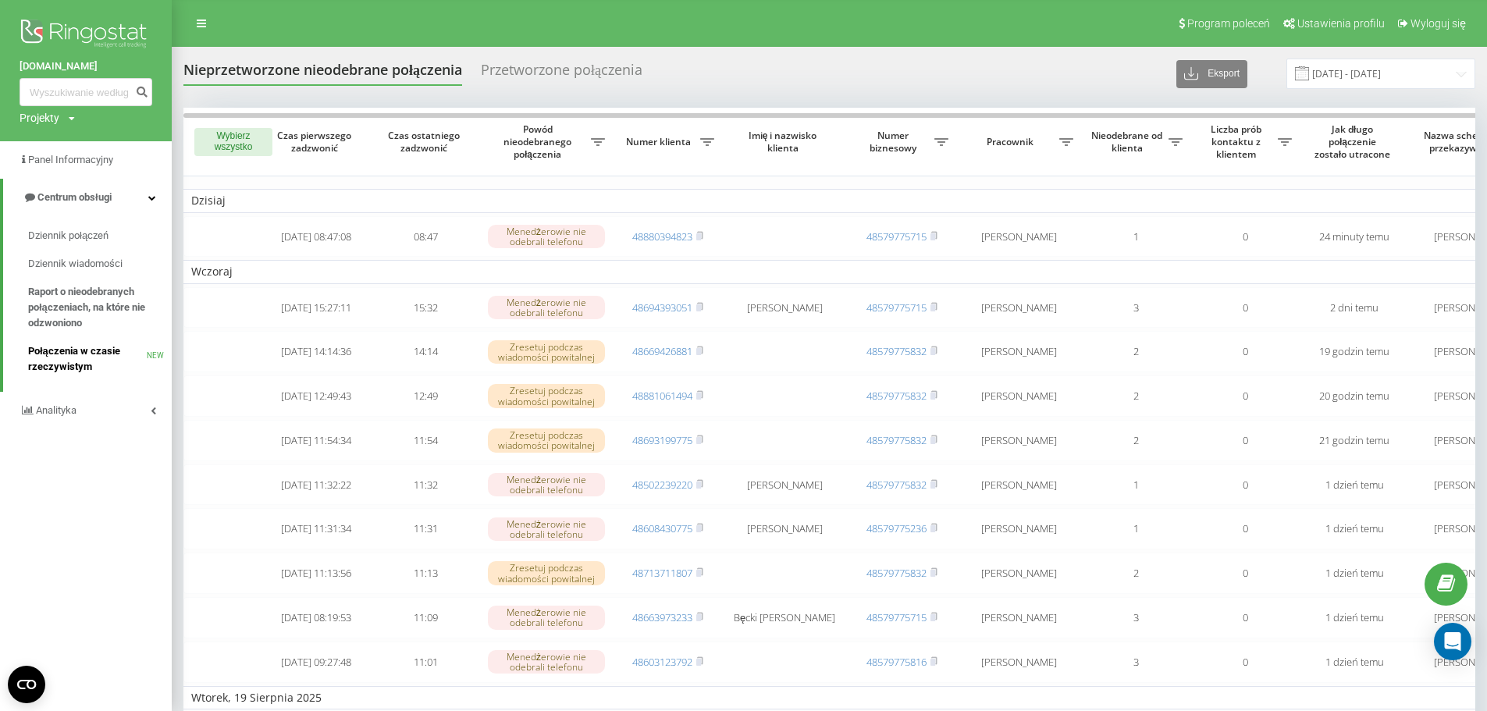
click at [73, 352] on span "Połączenia w czasie rzeczywistym" at bounding box center [87, 359] width 119 height 31
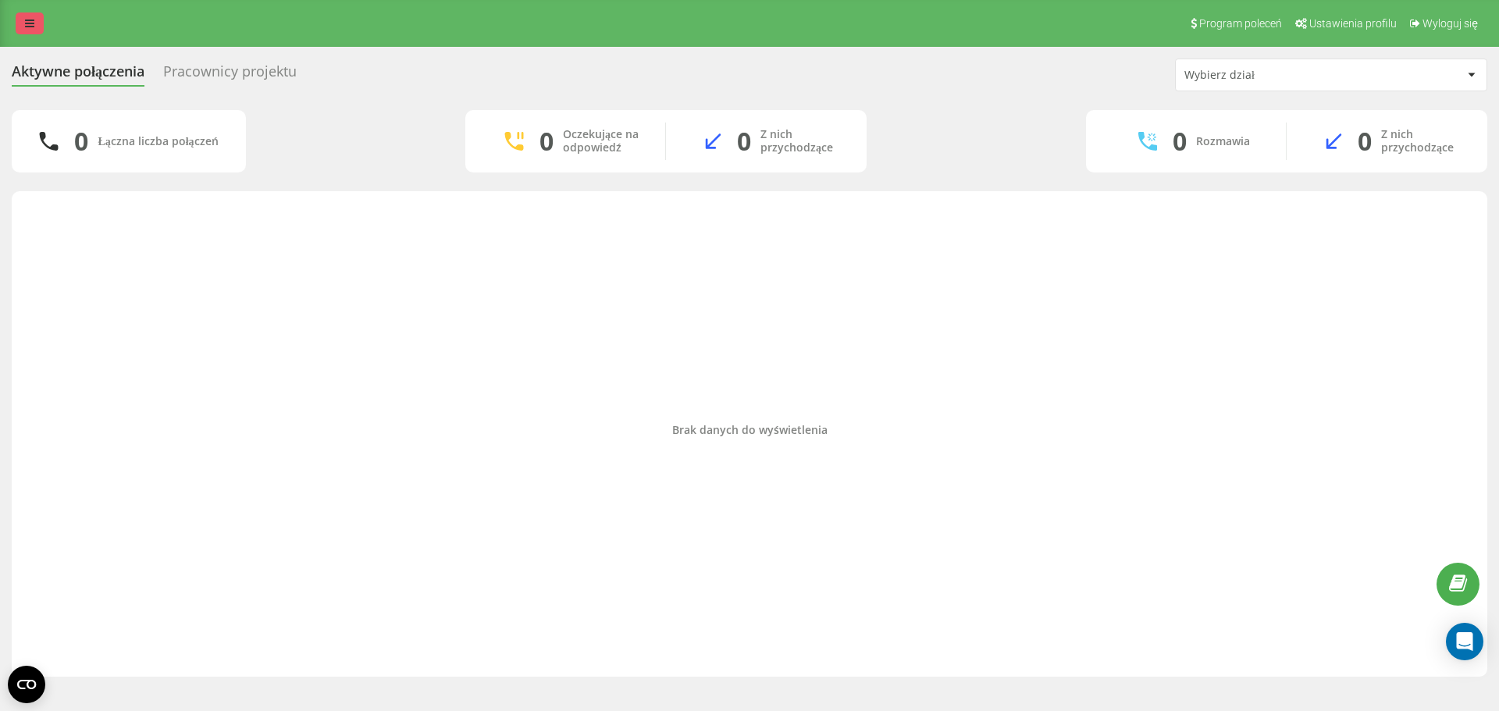
click at [31, 30] on link at bounding box center [30, 23] width 28 height 22
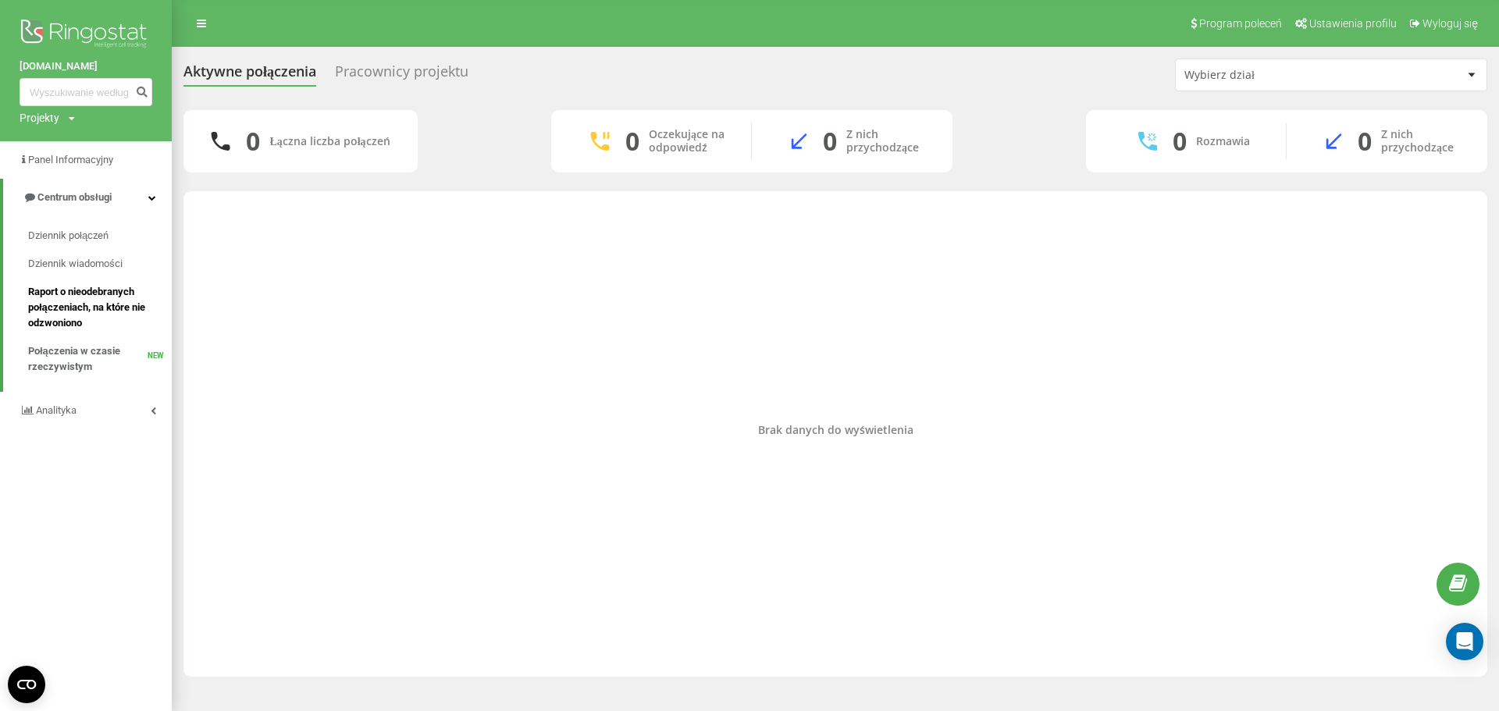
click at [105, 289] on span "Raport o nieodebranych połączeniach, na które nie odzwoniono" at bounding box center [96, 307] width 136 height 47
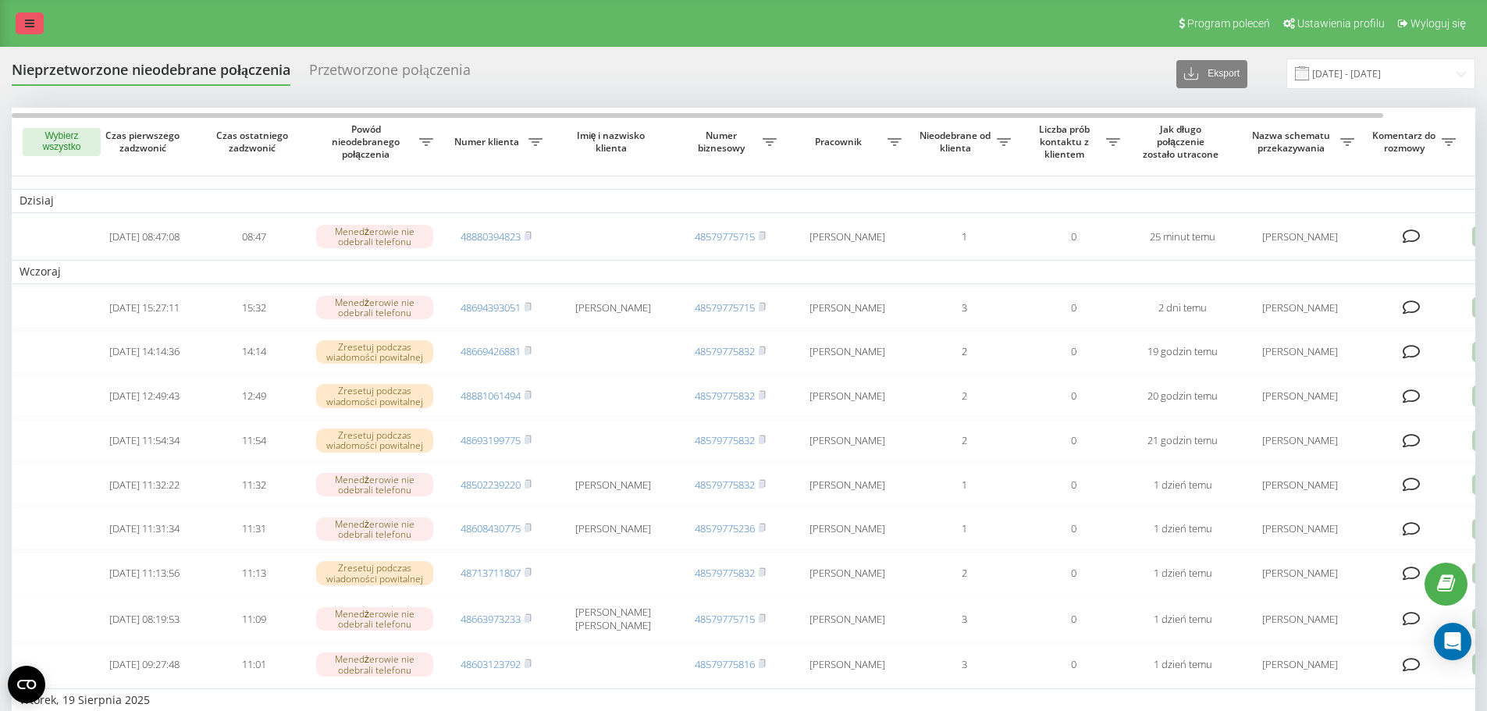
click at [35, 29] on link at bounding box center [30, 23] width 28 height 22
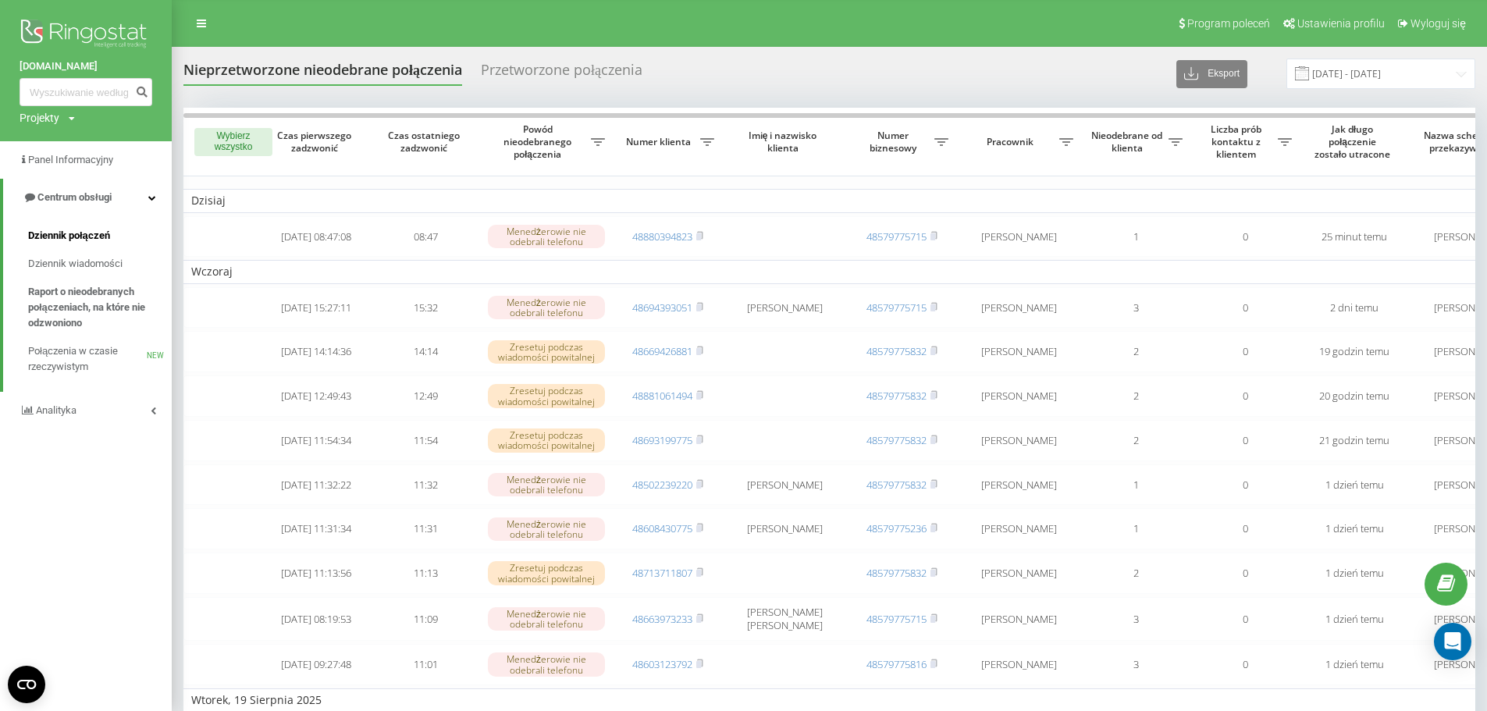
click at [91, 239] on span "Dziennik połączeń" at bounding box center [69, 236] width 82 height 16
